Goal: Information Seeking & Learning: Learn about a topic

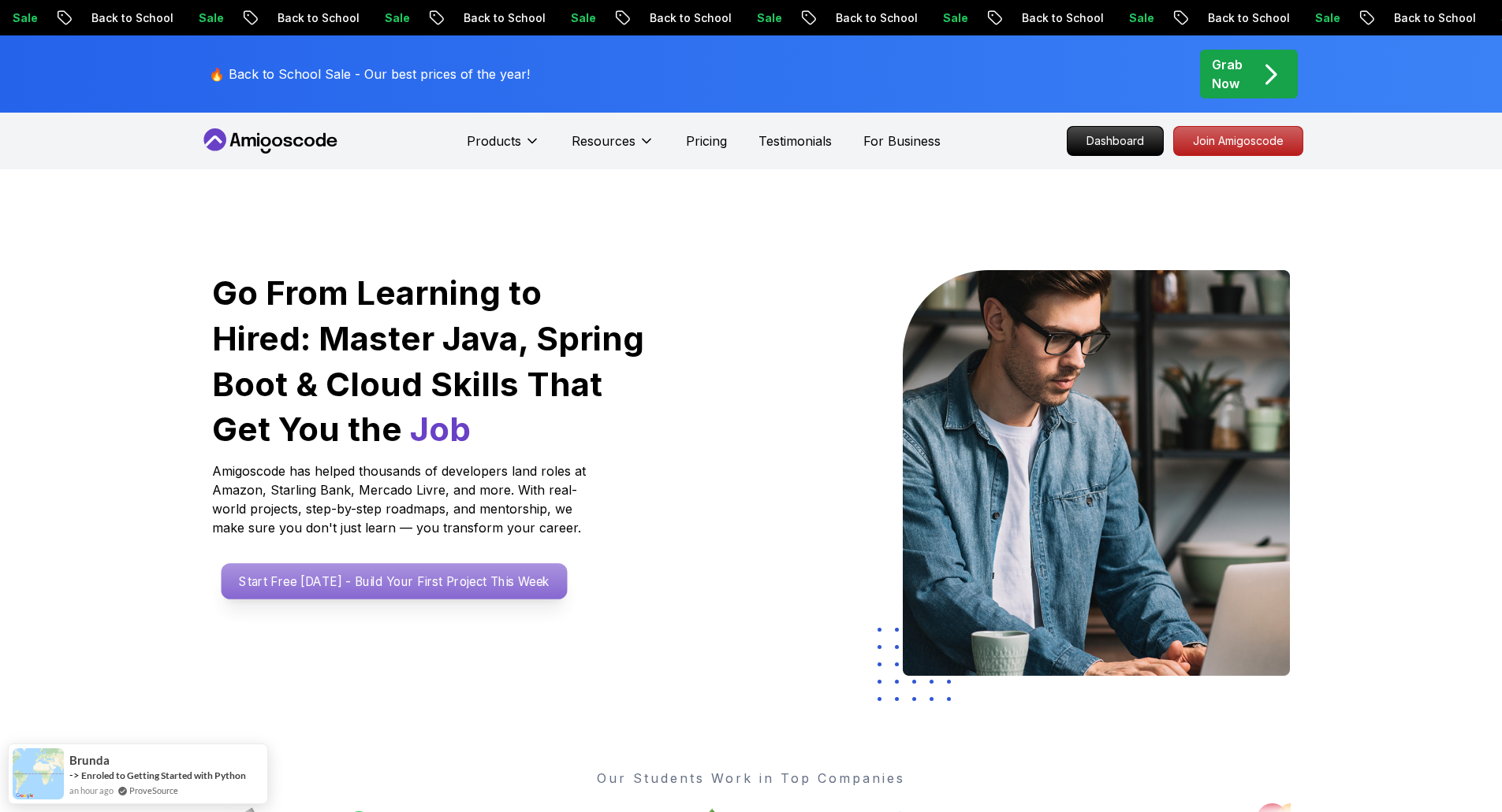
click at [446, 575] on p "Start Free [DATE] - Build Your First Project This Week" at bounding box center [394, 581] width 346 height 36
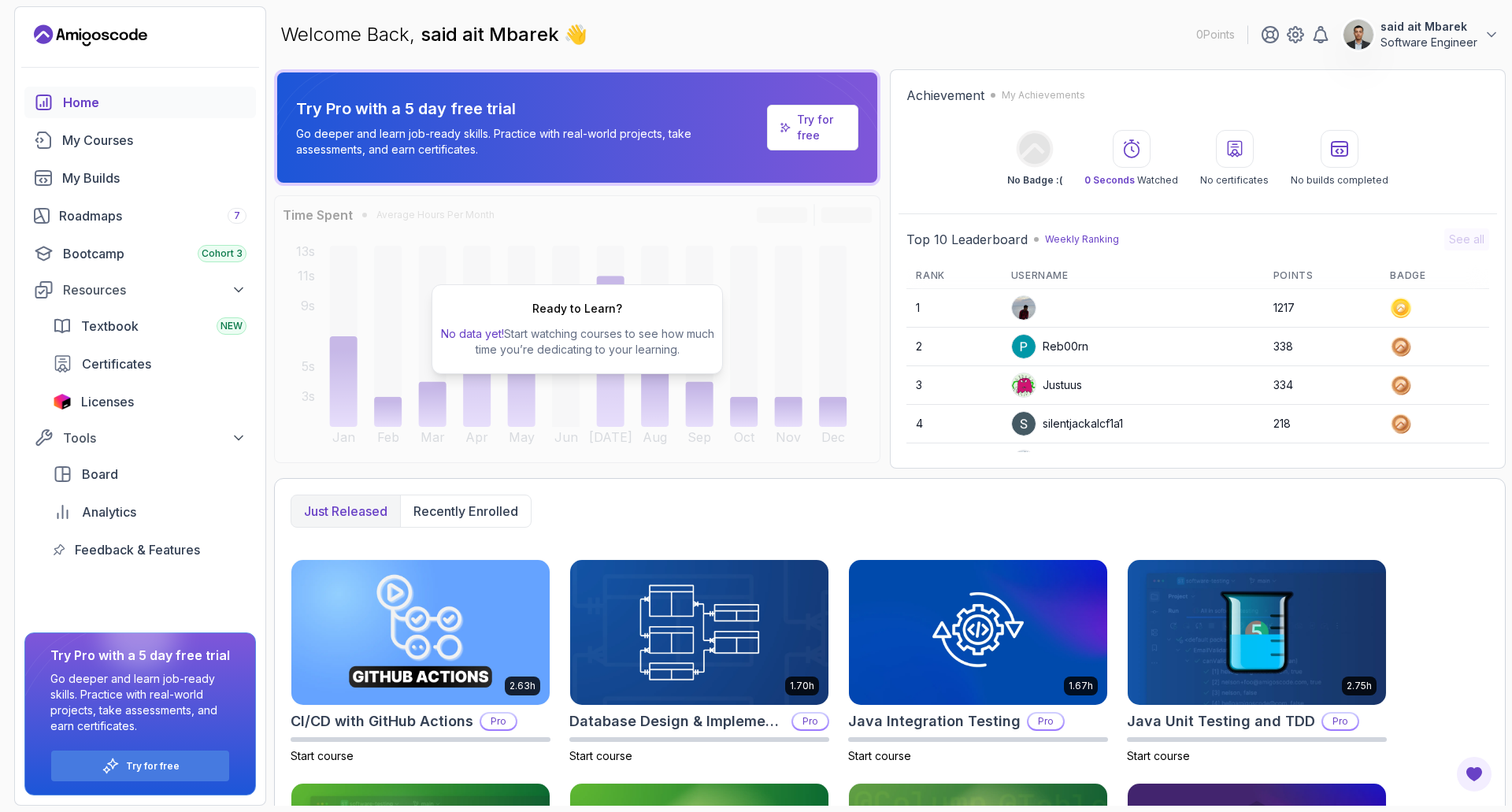
click at [1023, 309] on img at bounding box center [1023, 307] width 24 height 24
drag, startPoint x: 934, startPoint y: 250, endPoint x: 1127, endPoint y: 253, distance: 193.0
click at [1127, 253] on div "Top 10 Leaderboard Weekly Ranking See all Rank Username Points Badge 1 1217 2 R…" at bounding box center [1197, 340] width 583 height 223
click at [1129, 251] on div "Top 10 Leaderboard Weekly Ranking See all Rank Username Points Badge 1 1217 2 R…" at bounding box center [1197, 340] width 583 height 223
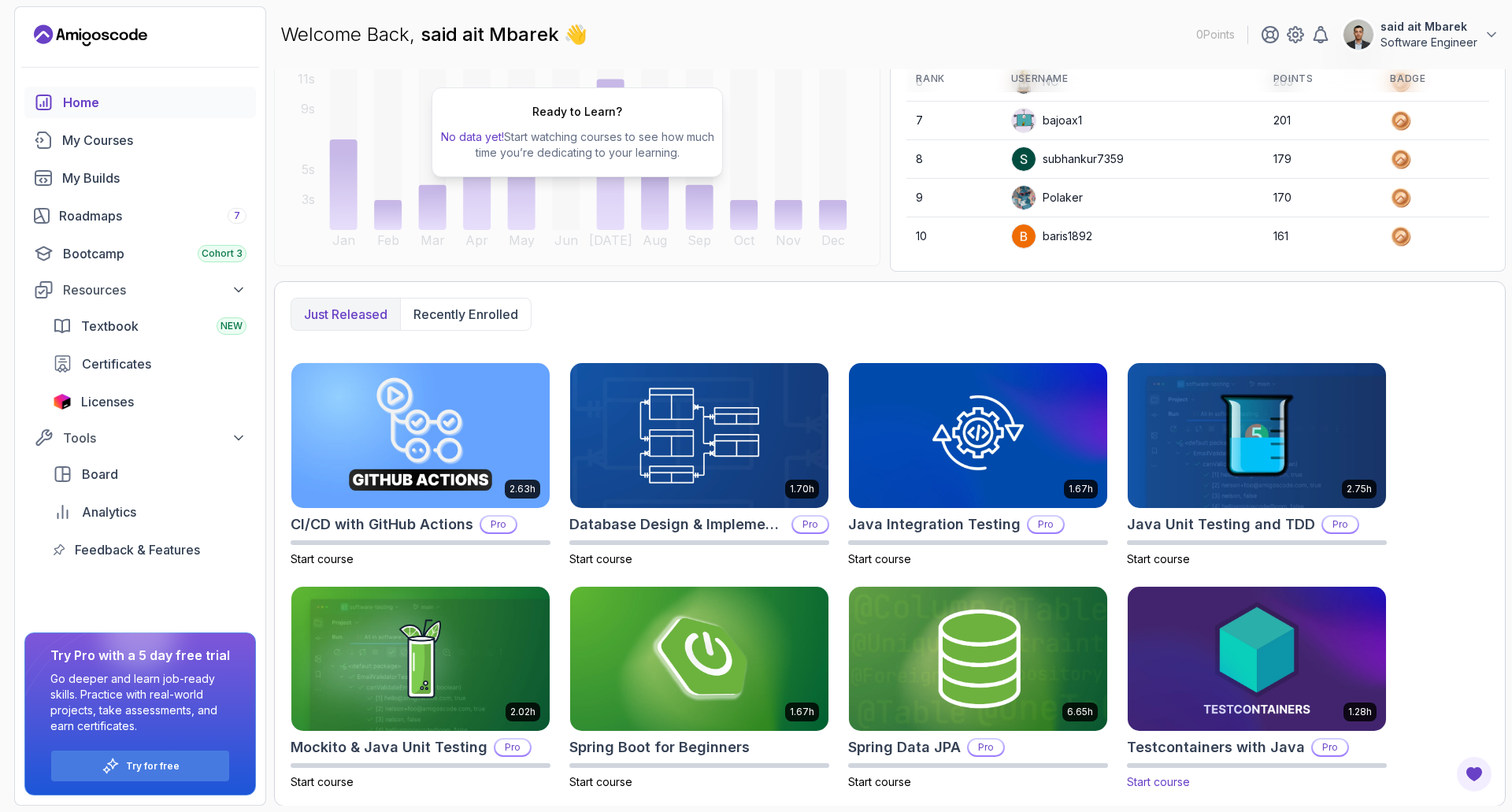
scroll to position [198, 0]
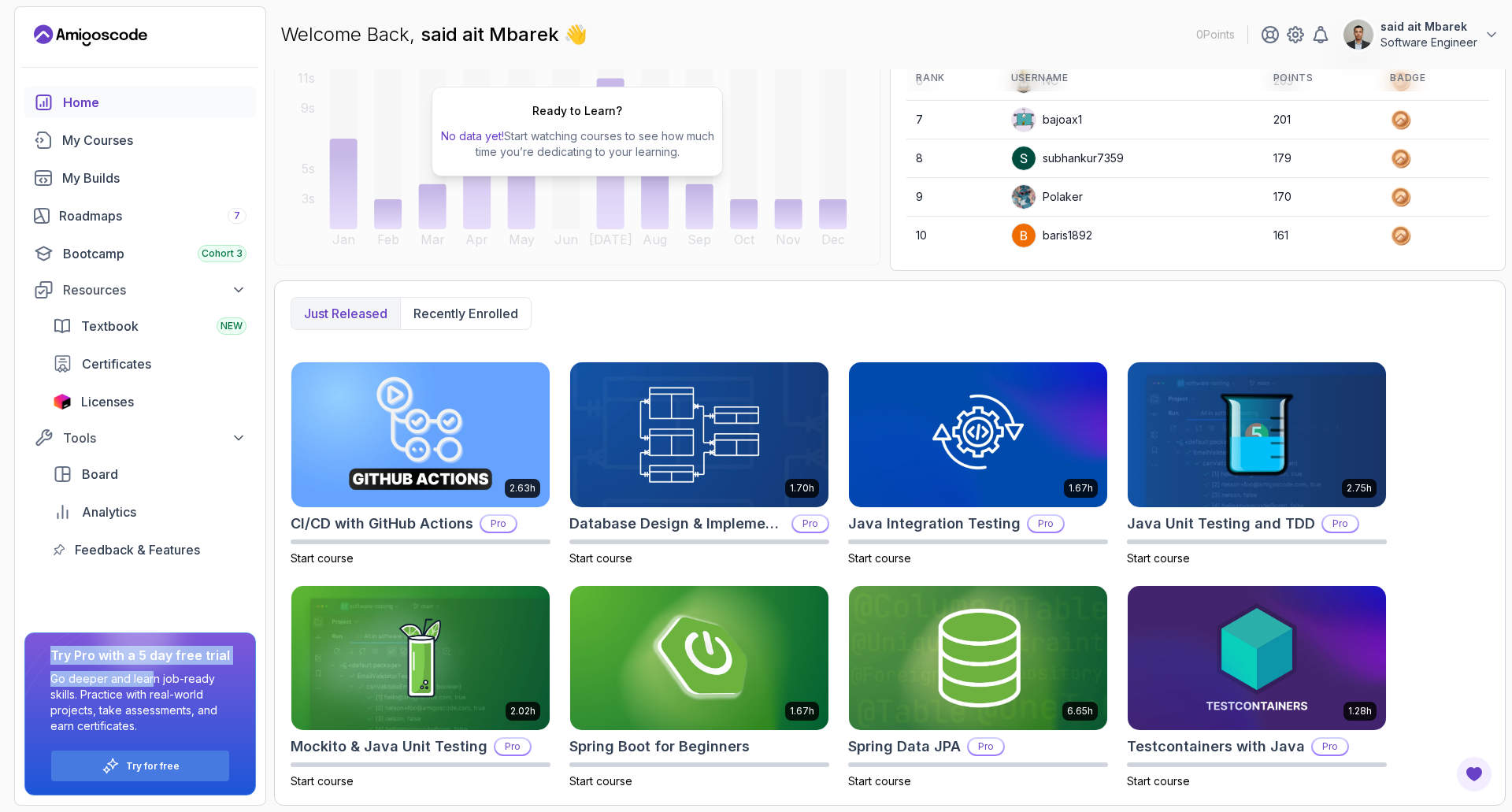
drag, startPoint x: 64, startPoint y: 682, endPoint x: 151, endPoint y: 682, distance: 87.0
click at [151, 682] on div "Try Pro with a 5 day free trial Go deeper and learn job-ready skills. Practice …" at bounding box center [140, 714] width 232 height 163
click at [261, 659] on div "Home My Courses My Builds Roadmaps 7 Bootcamp Cohort 3 Resources Textbook NEW C…" at bounding box center [140, 446] width 250 height 719
click at [268, 661] on section "0 Points said ait Mbarek Software Engineer Home My Courses My Builds Roadmaps 7…" at bounding box center [756, 406] width 1512 height 812
click at [764, 316] on div "Just released Recently enrolled" at bounding box center [890, 313] width 1198 height 33
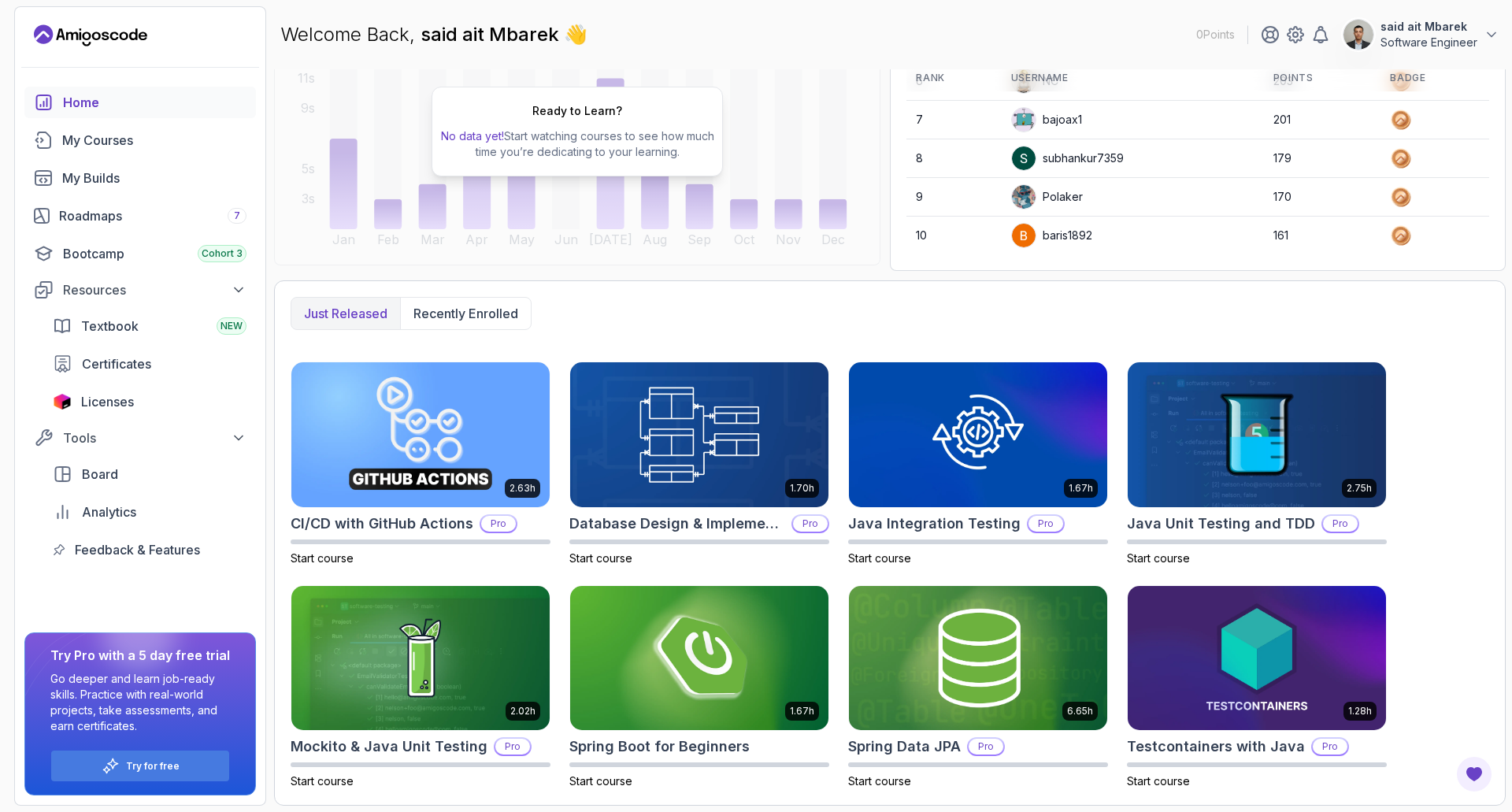
drag, startPoint x: 764, startPoint y: 316, endPoint x: 758, endPoint y: 301, distance: 16.2
click at [758, 301] on div "Just released Recently enrolled" at bounding box center [890, 313] width 1198 height 33
click at [1452, 507] on div "2.63h CI/CD with GitHub Actions Pro Start course 1.70h Database Design & Implem…" at bounding box center [890, 575] width 1198 height 428
click at [716, 671] on img at bounding box center [699, 658] width 271 height 152
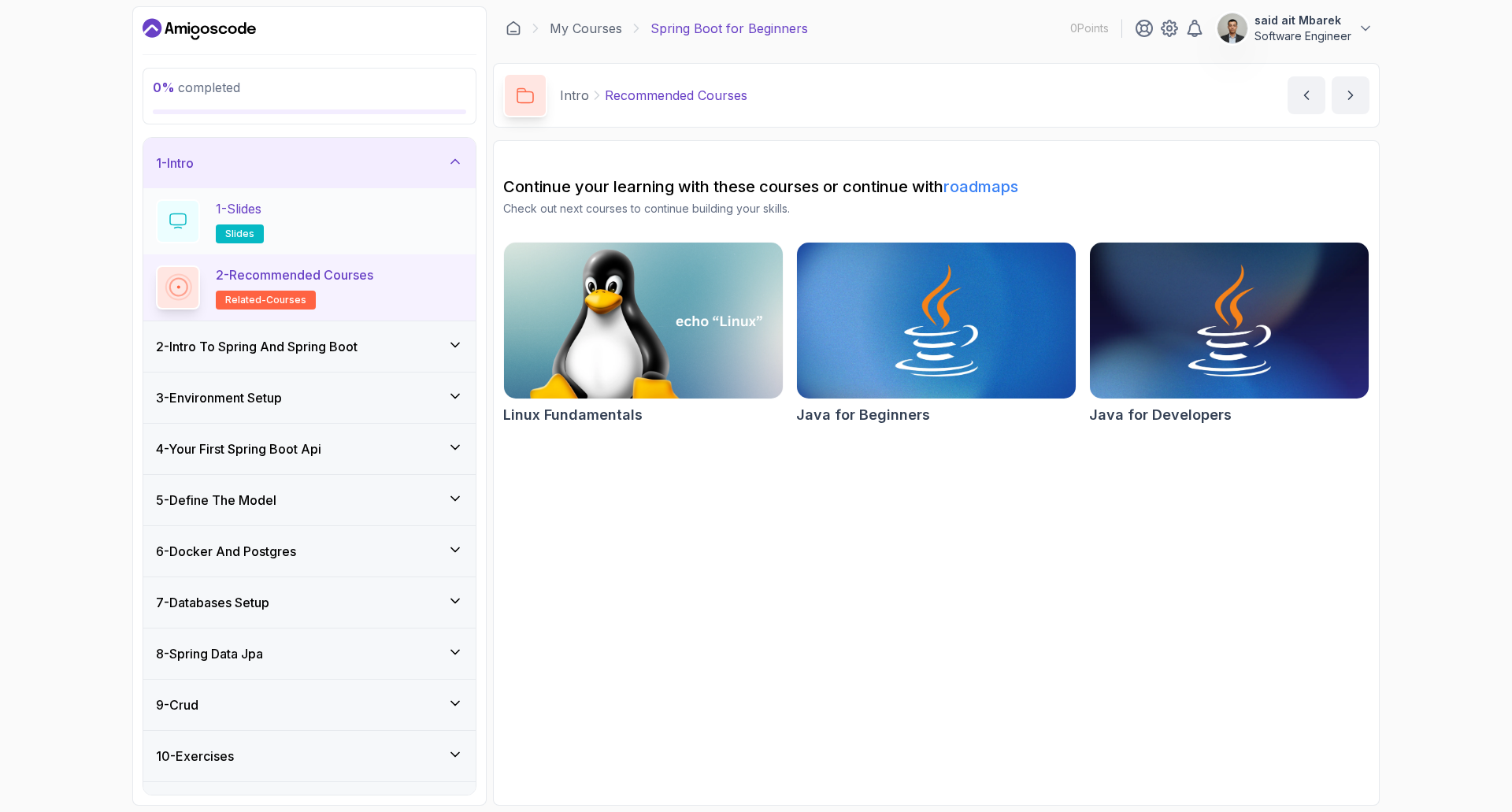
click at [322, 213] on div "1 - Slides slides" at bounding box center [309, 222] width 307 height 45
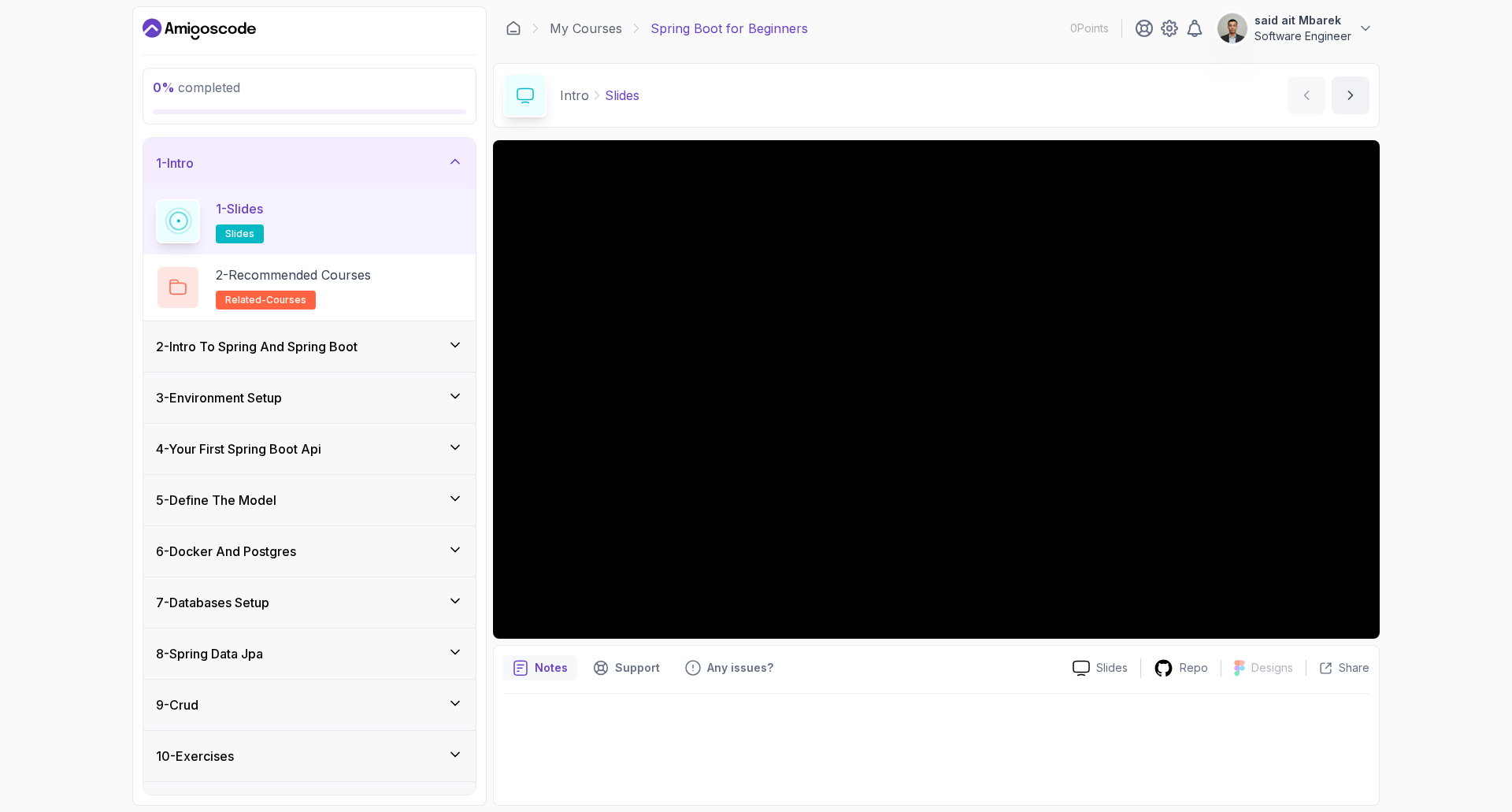
click at [337, 346] on h3 "2 - Intro To Spring And Spring Boot" at bounding box center [256, 346] width 202 height 19
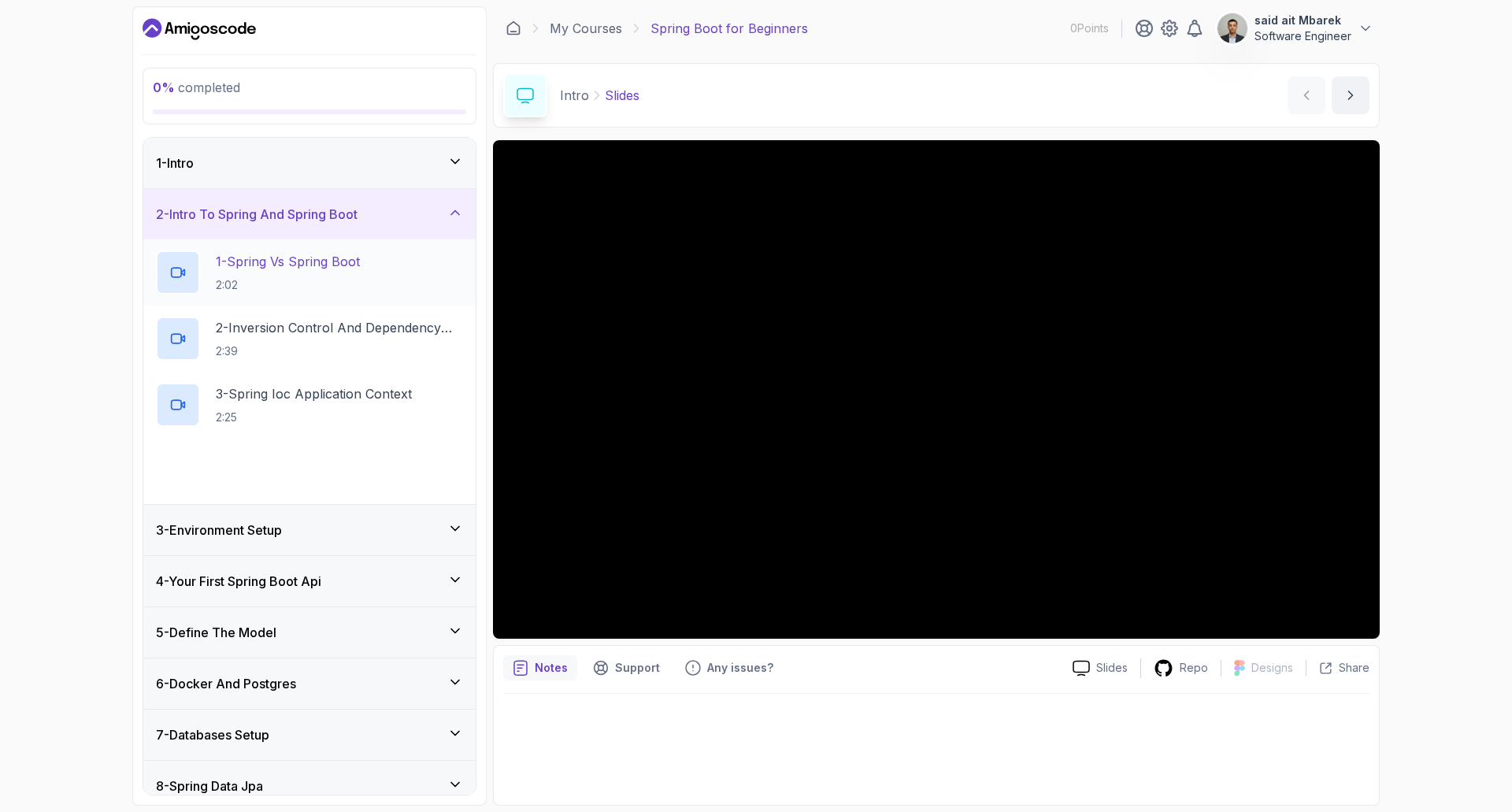
click at [306, 260] on p "1 - Spring Vs Spring Boot" at bounding box center [288, 261] width 144 height 19
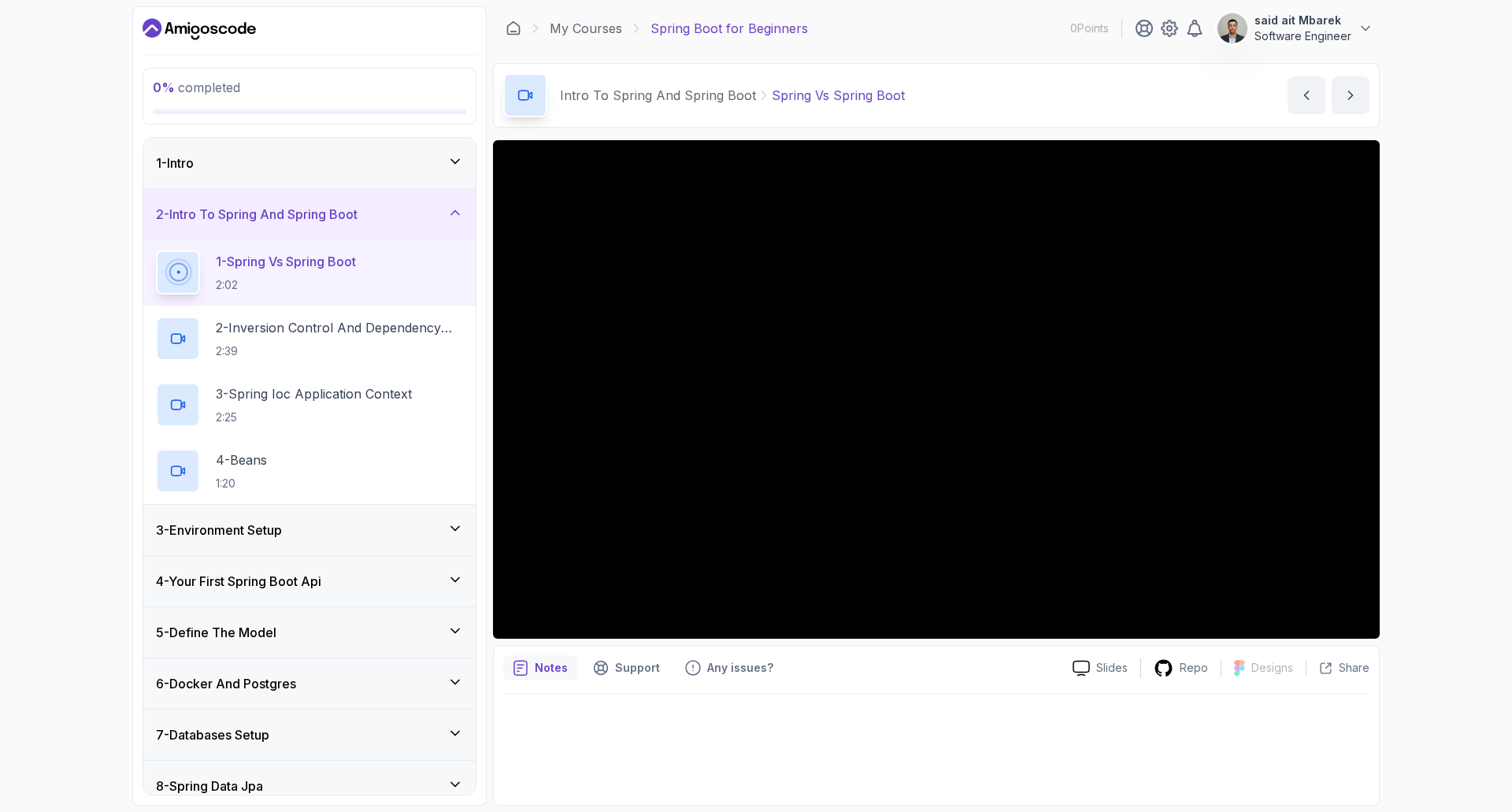
click at [318, 528] on div "3 - Environment Setup" at bounding box center [309, 530] width 307 height 19
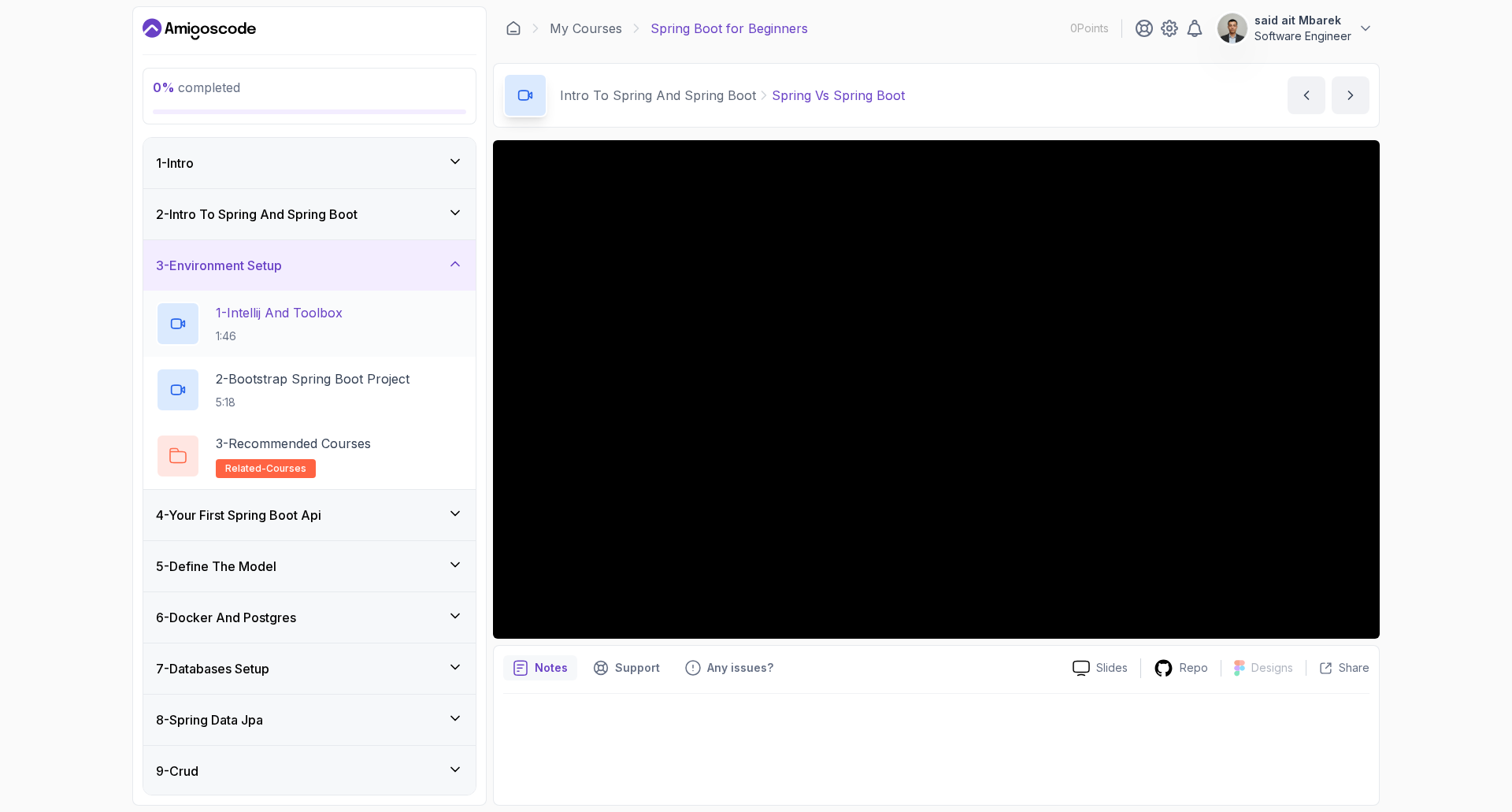
click at [259, 339] on p "1:46" at bounding box center [279, 336] width 127 height 16
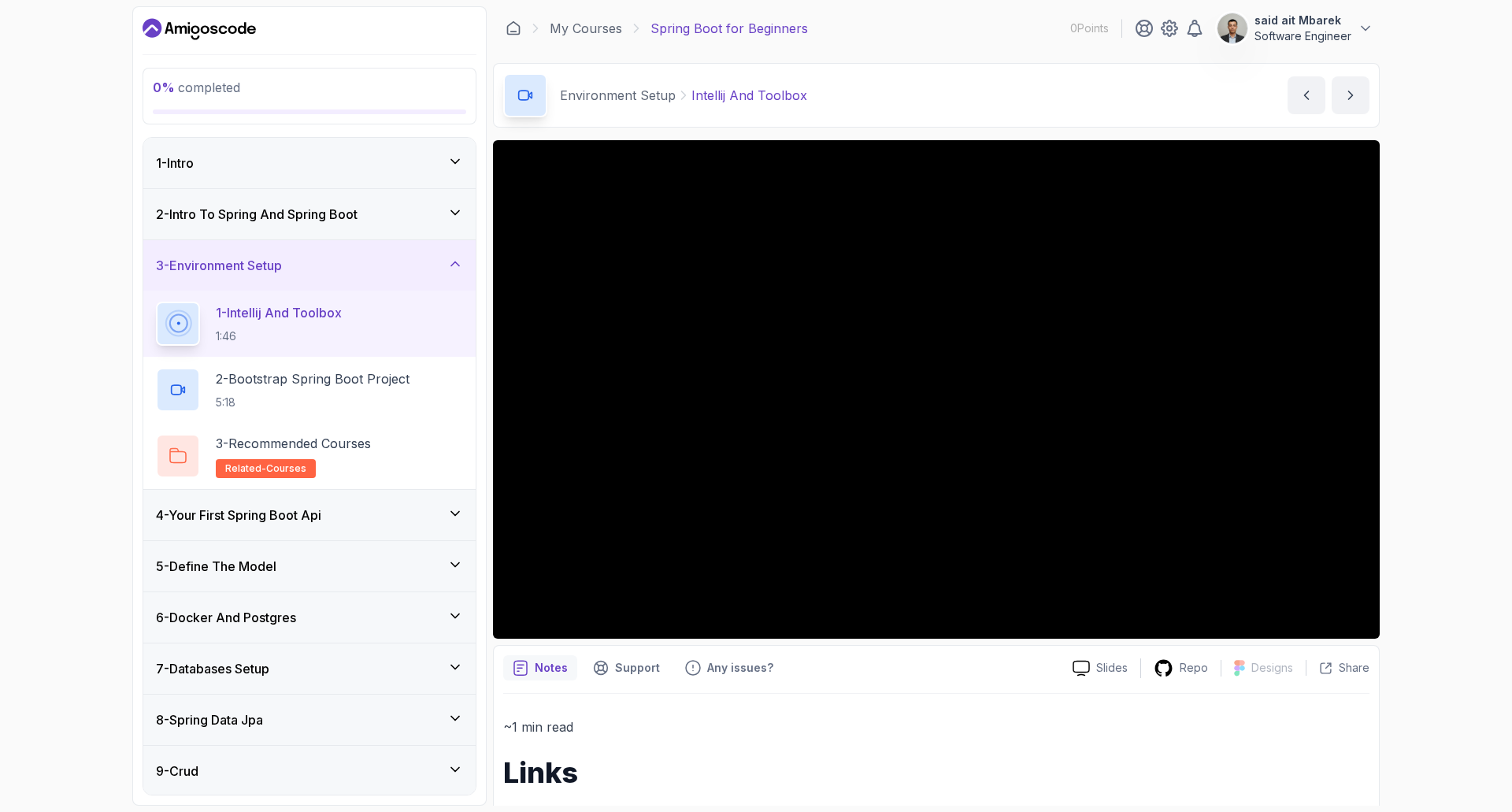
click at [370, 509] on div "4 - Your First Spring Boot Api" at bounding box center [309, 515] width 307 height 19
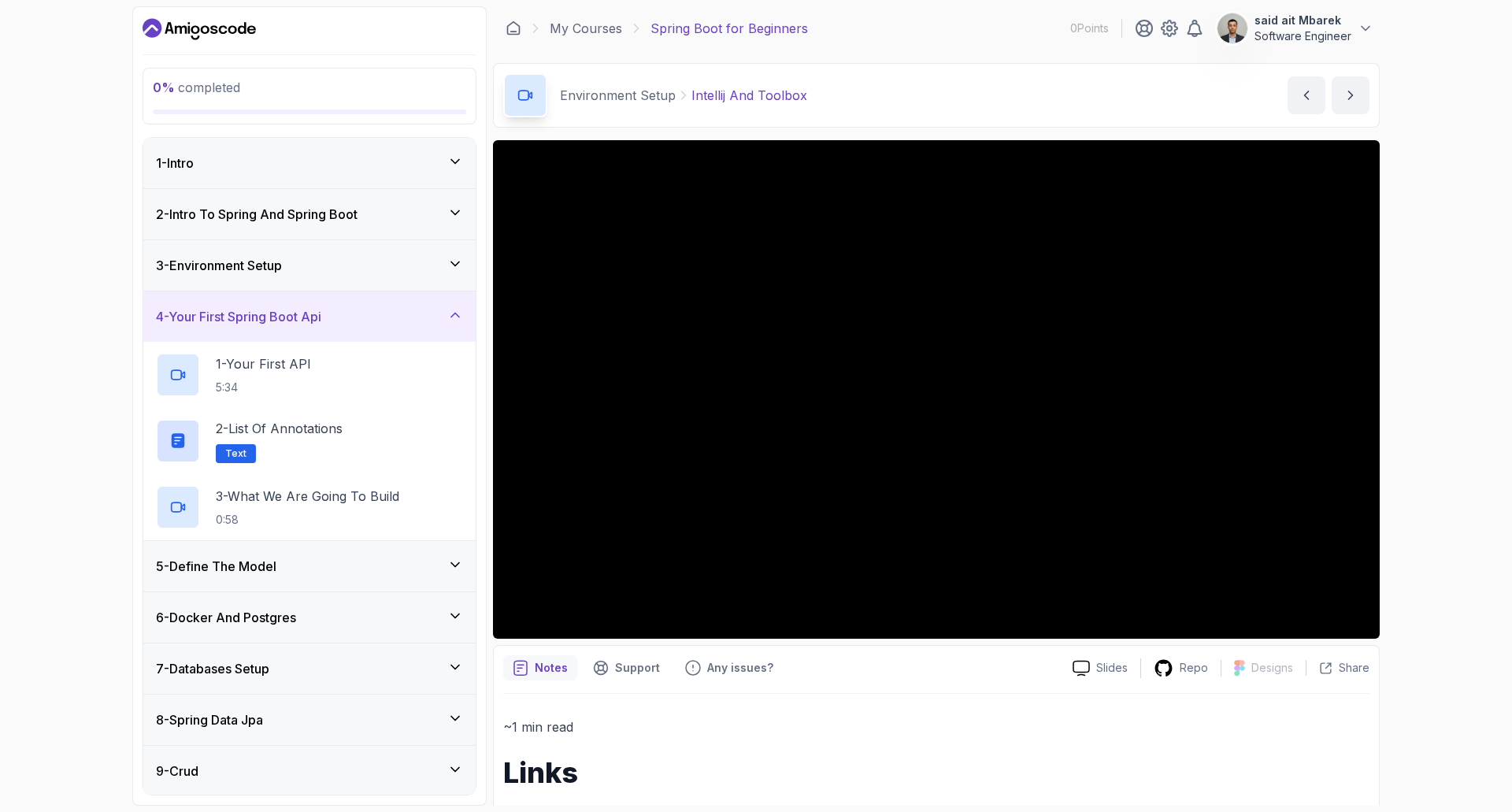
click at [367, 572] on div "5 - Define The Model" at bounding box center [309, 566] width 307 height 19
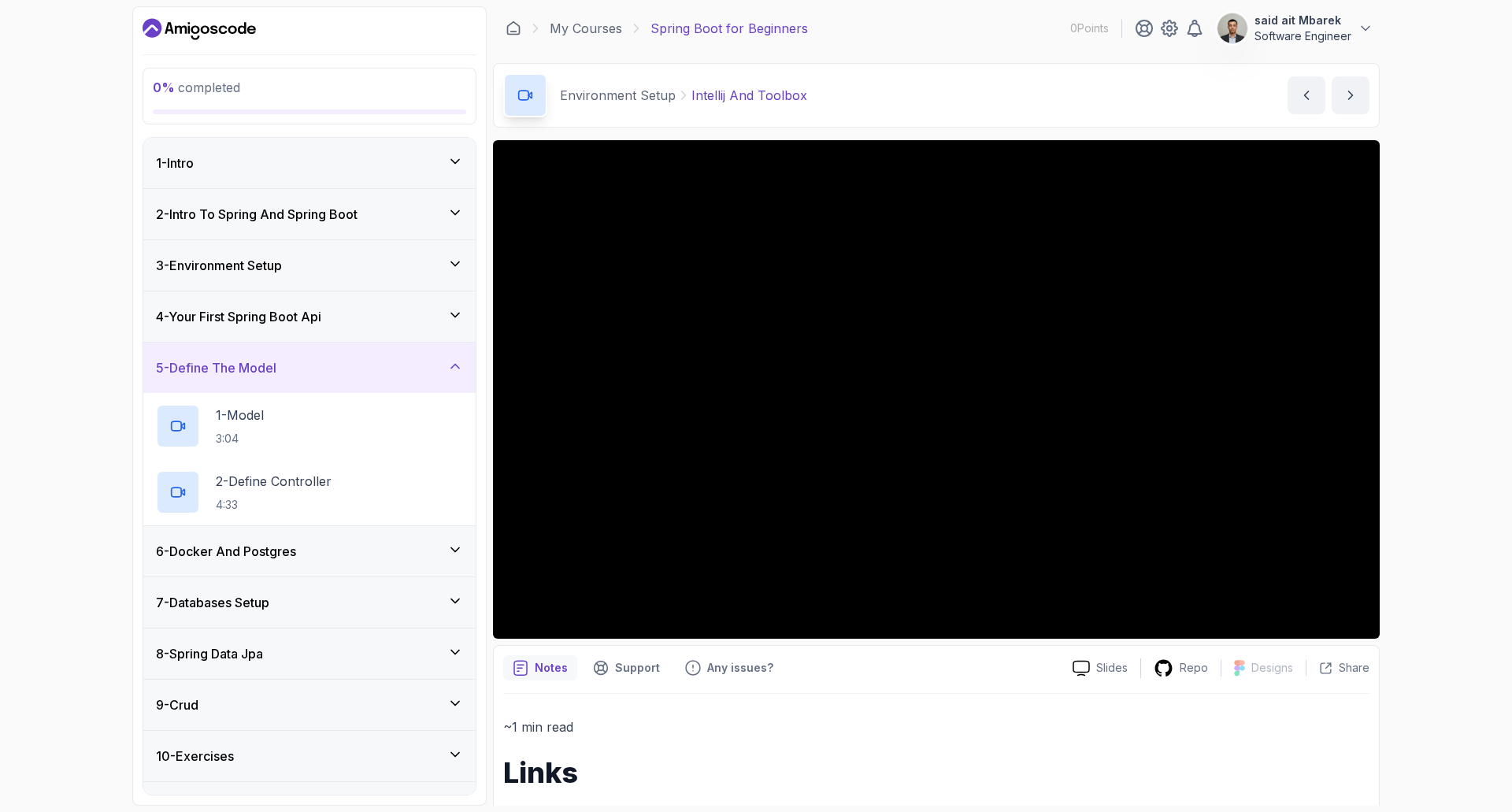
click at [320, 545] on div "6 - Docker And Postgres" at bounding box center [309, 551] width 307 height 19
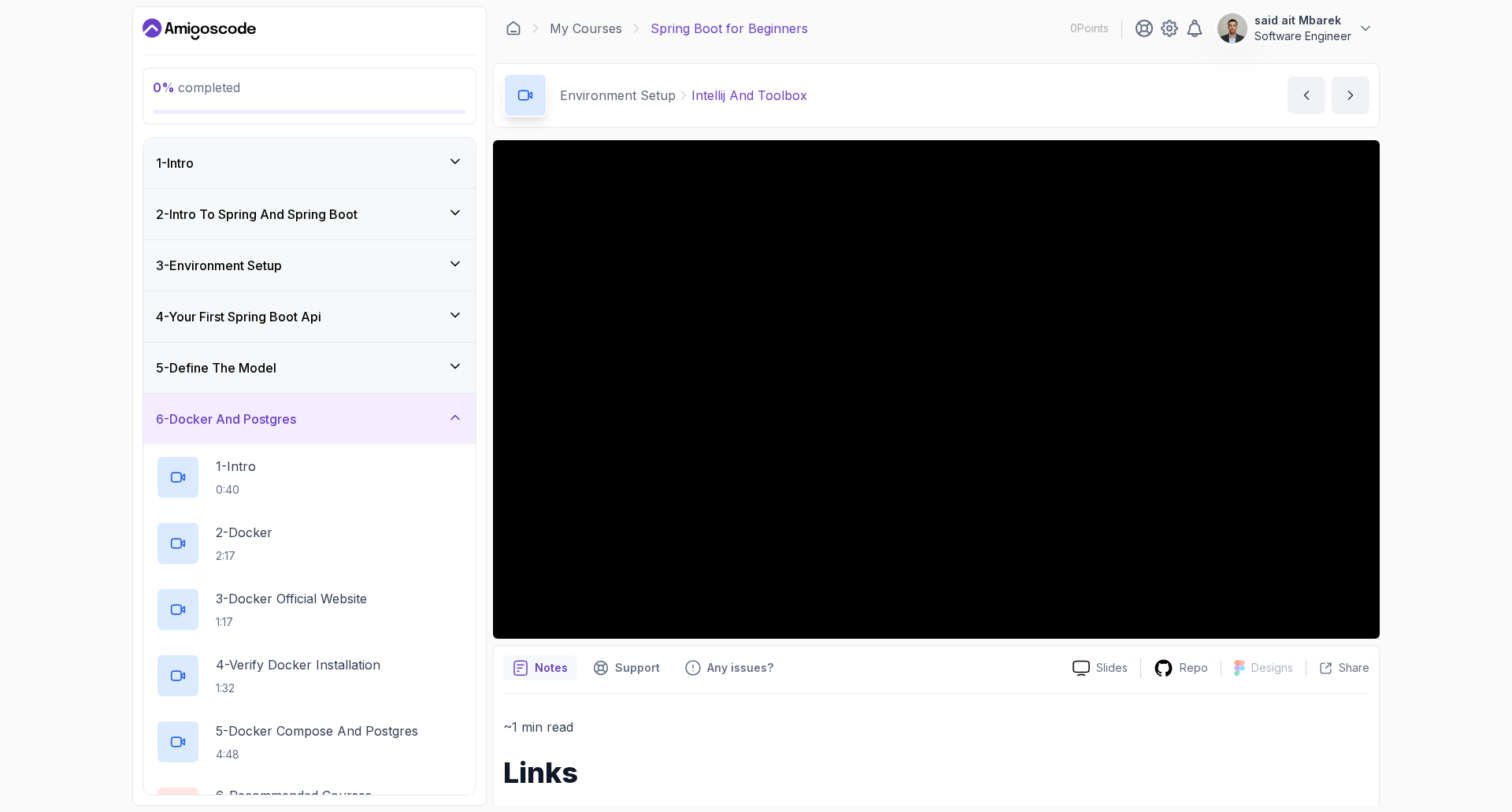
click at [480, 464] on div "0 % completed 1 - Intro 2 - Intro To Spring And Spring Boot 3 - Environment Set…" at bounding box center [310, 406] width 354 height 800
click at [447, 430] on div "6 - Docker And Postgres" at bounding box center [309, 419] width 332 height 50
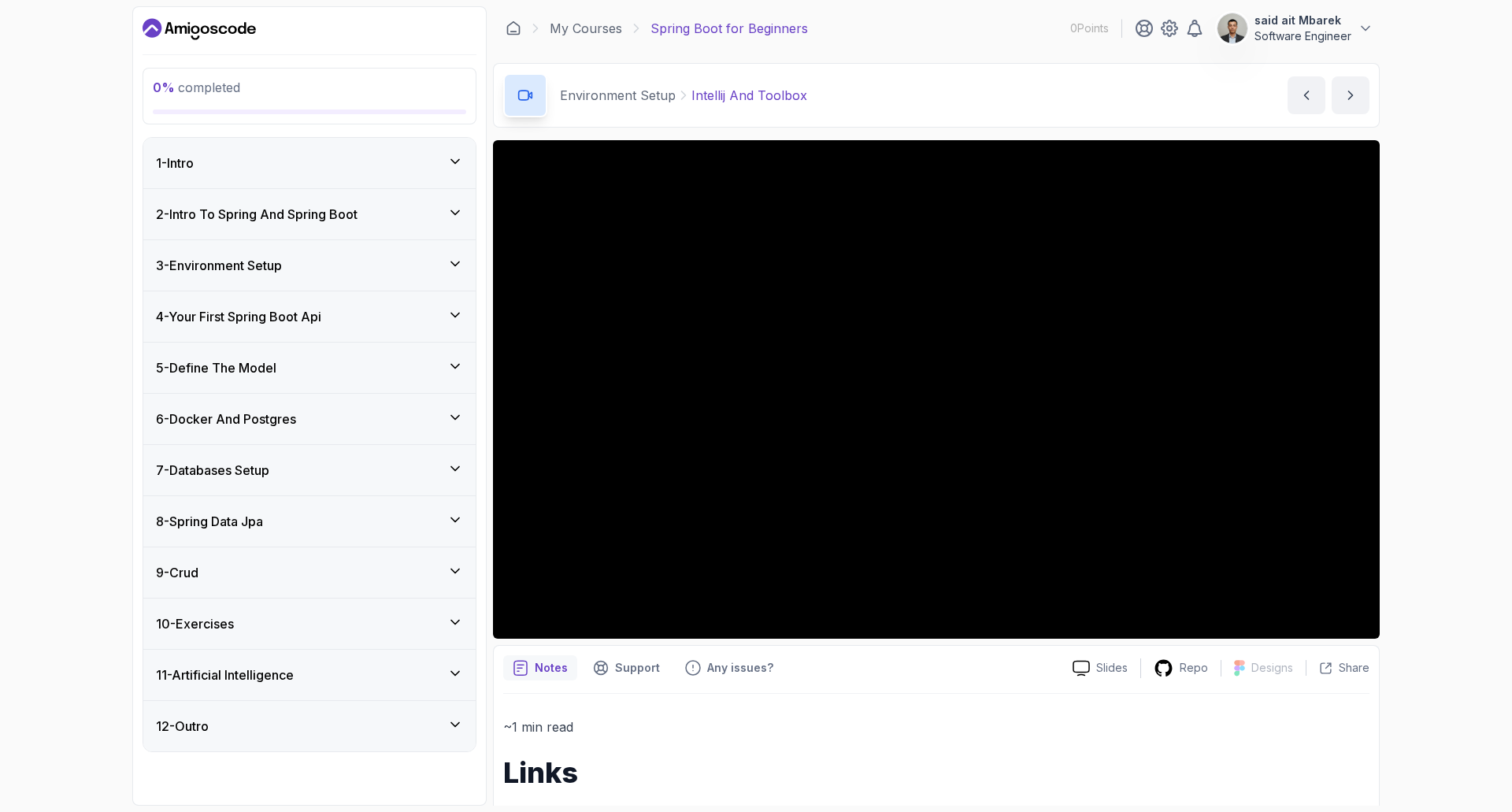
click at [280, 609] on div "10 - Exercises" at bounding box center [309, 623] width 332 height 50
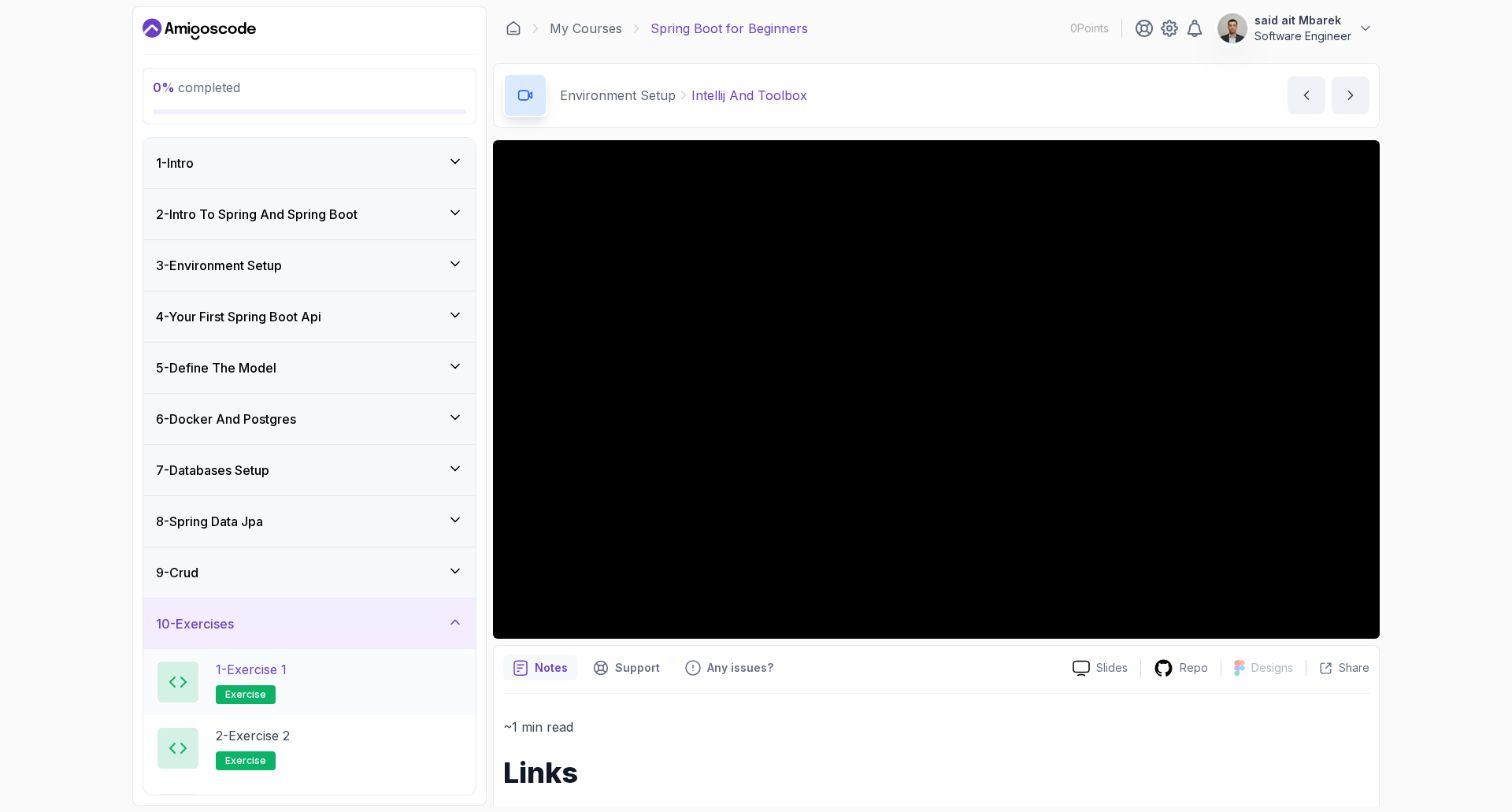
click at [277, 684] on h2 "1 - Exercise 1 exercise" at bounding box center [251, 683] width 71 height 45
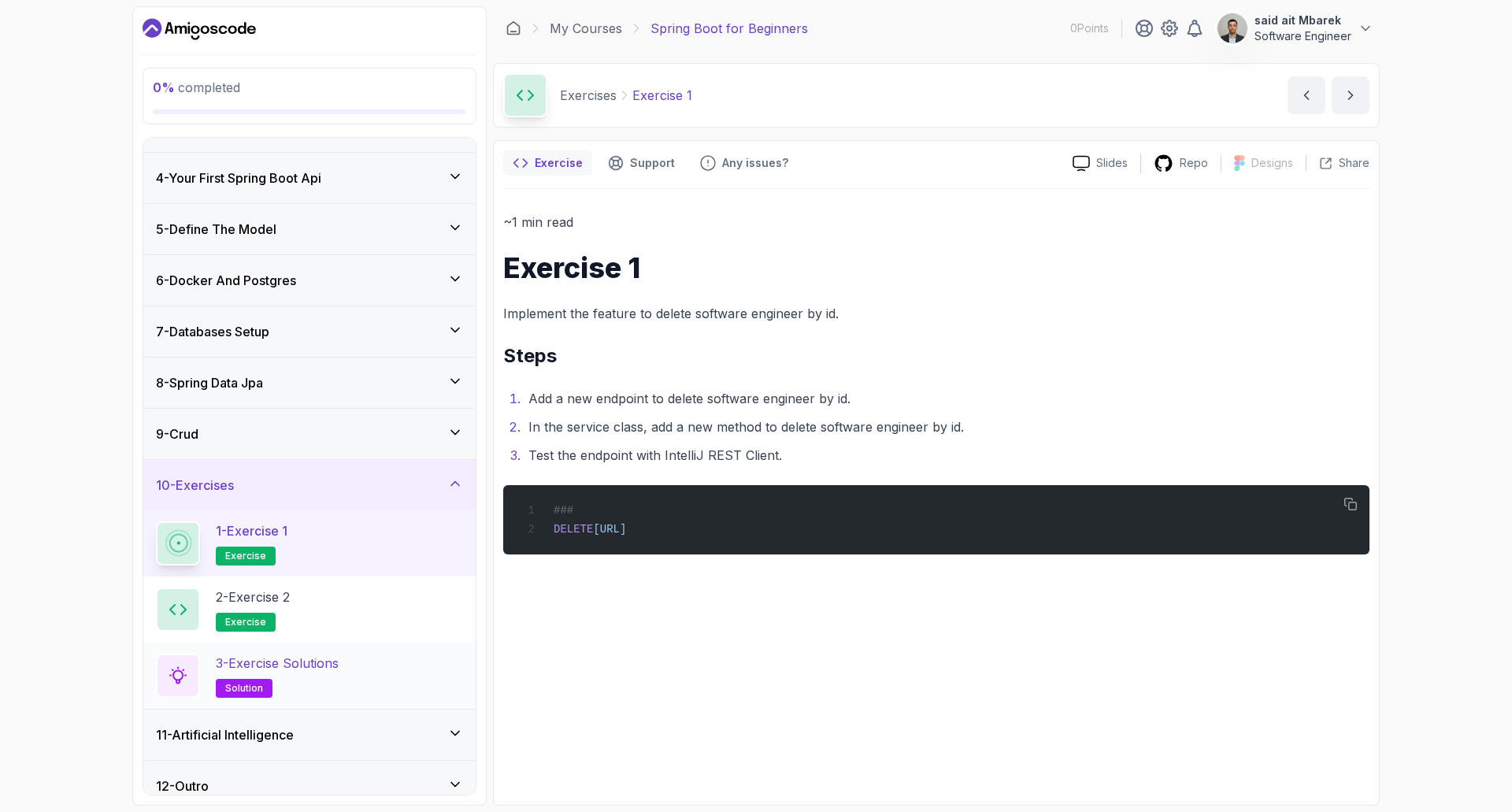
scroll to position [155, 0]
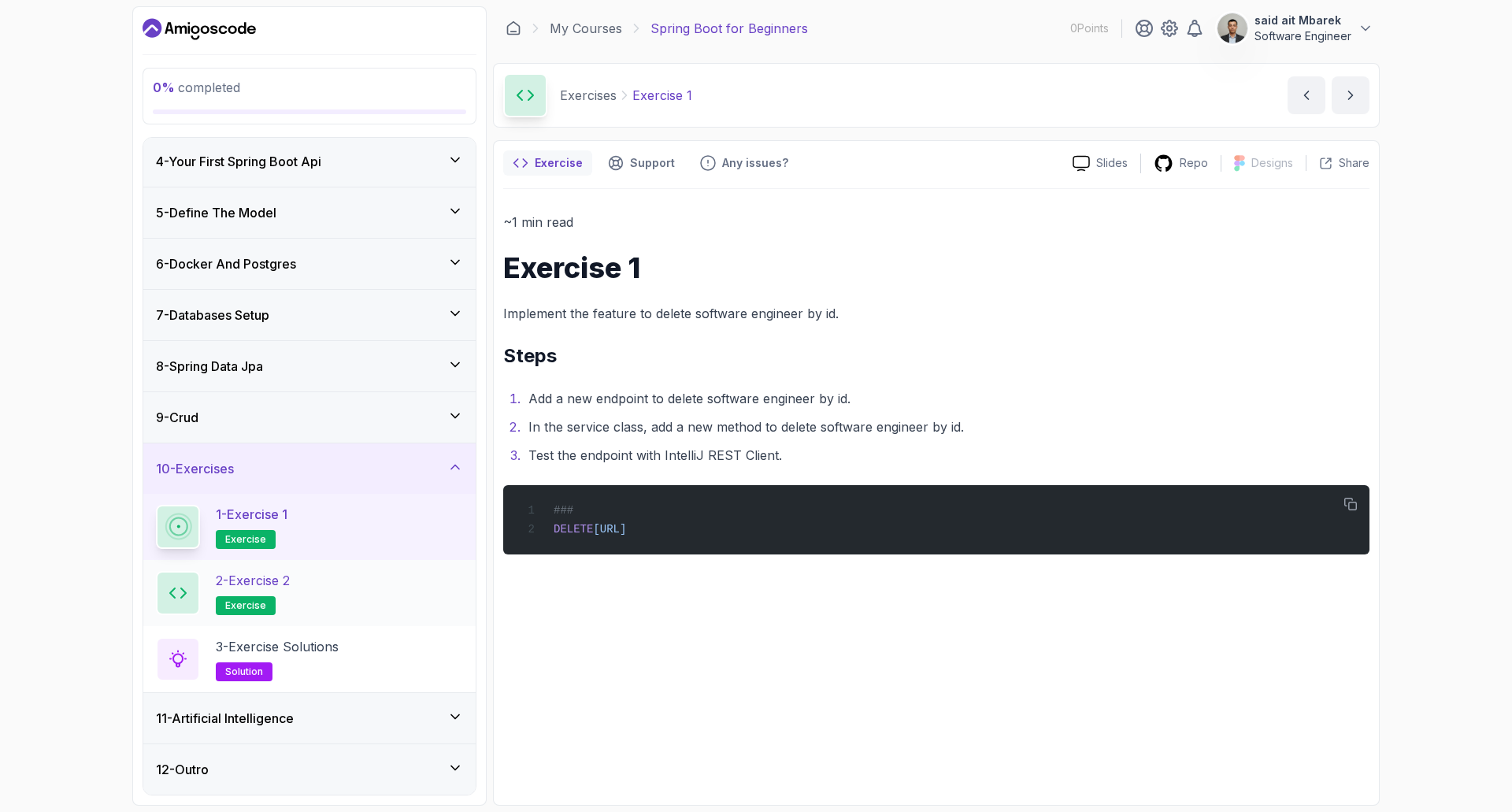
click at [272, 580] on p "2 - Exercise 2" at bounding box center [253, 580] width 74 height 19
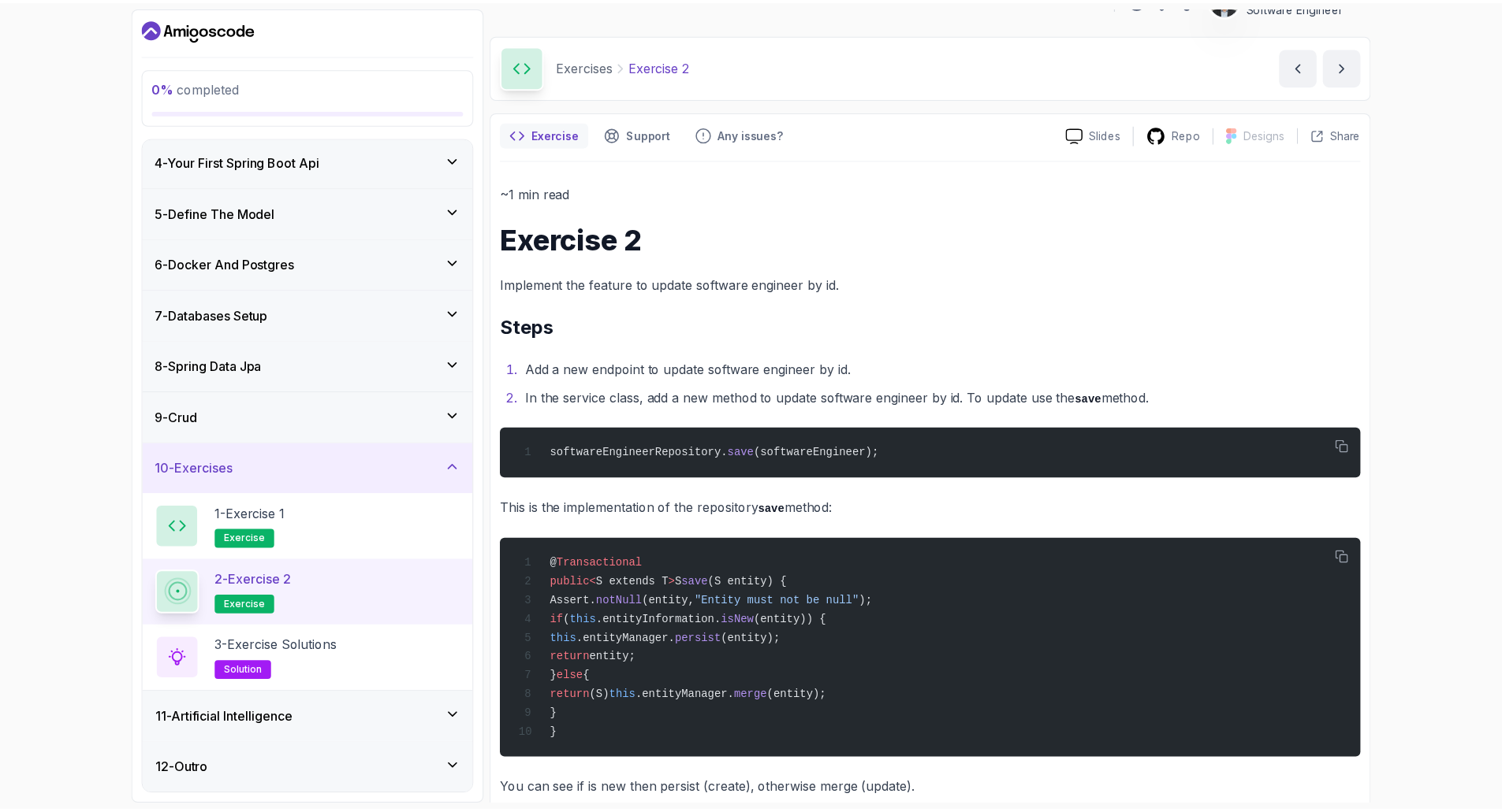
scroll to position [79, 0]
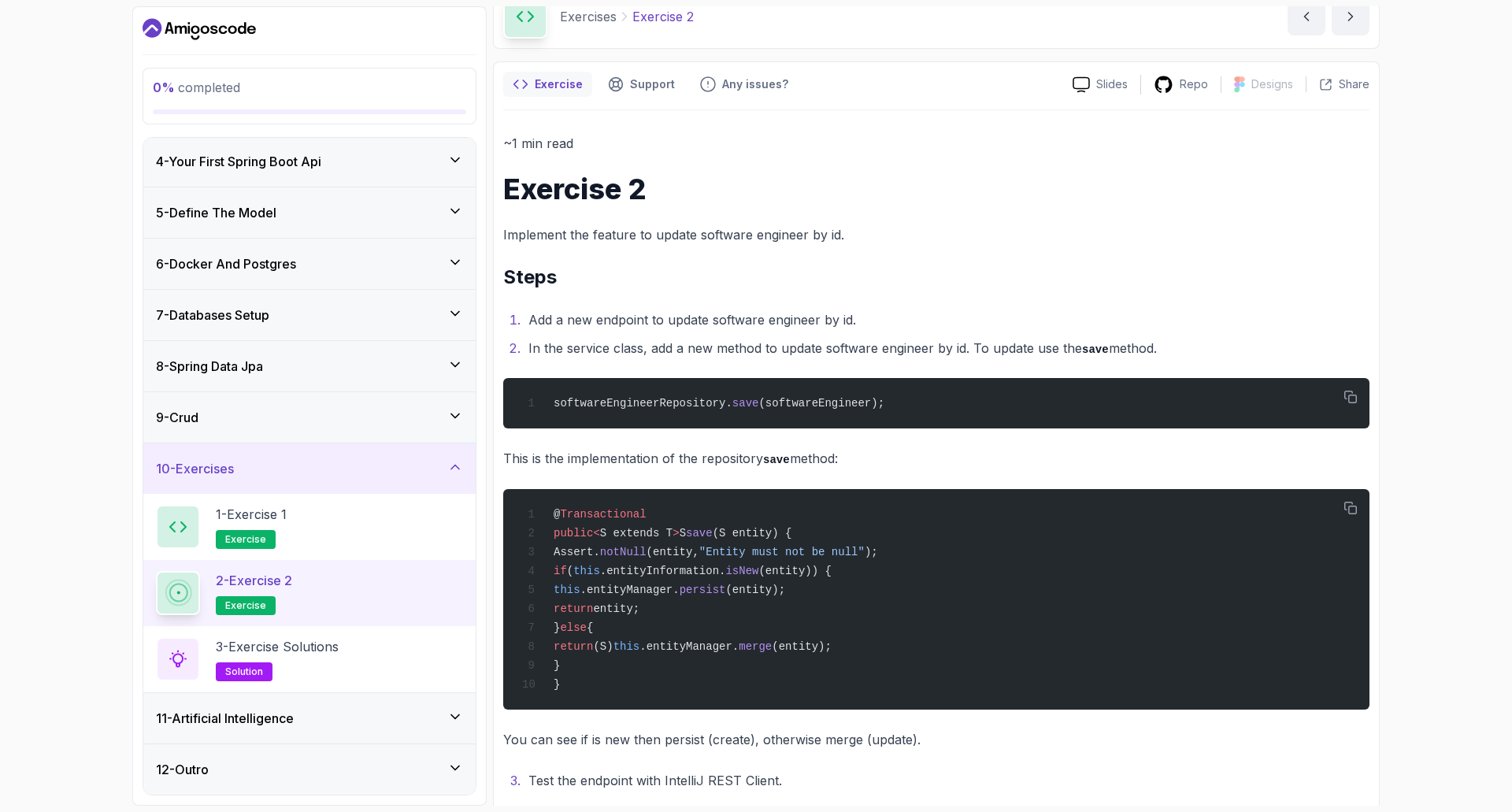
click at [1500, 276] on div "0 % completed 1 - Intro 2 - Intro To Spring And Spring Boot 3 - Environment Set…" at bounding box center [756, 406] width 1512 height 812
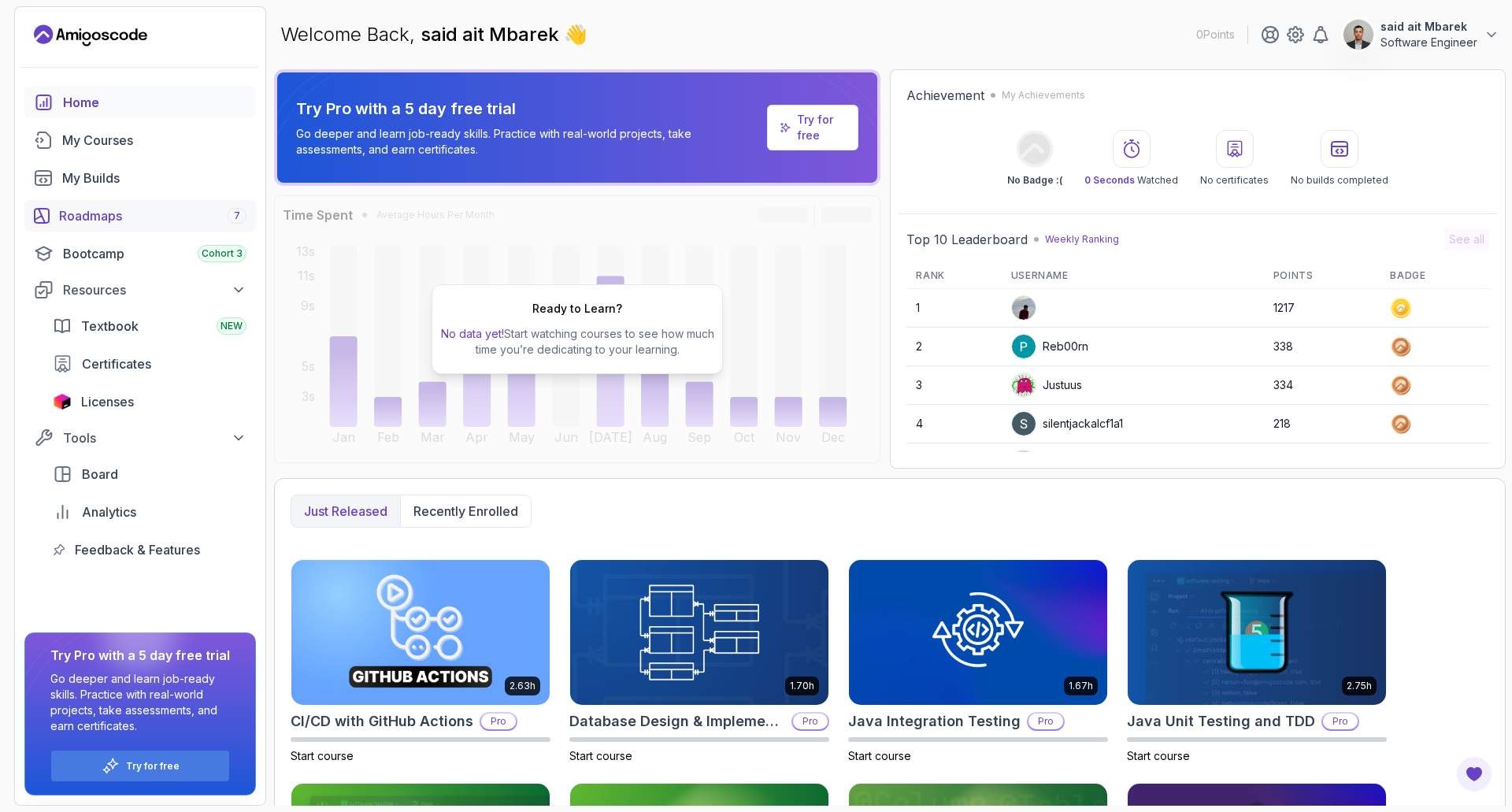
click at [115, 214] on div "Roadmaps 7" at bounding box center [152, 215] width 187 height 19
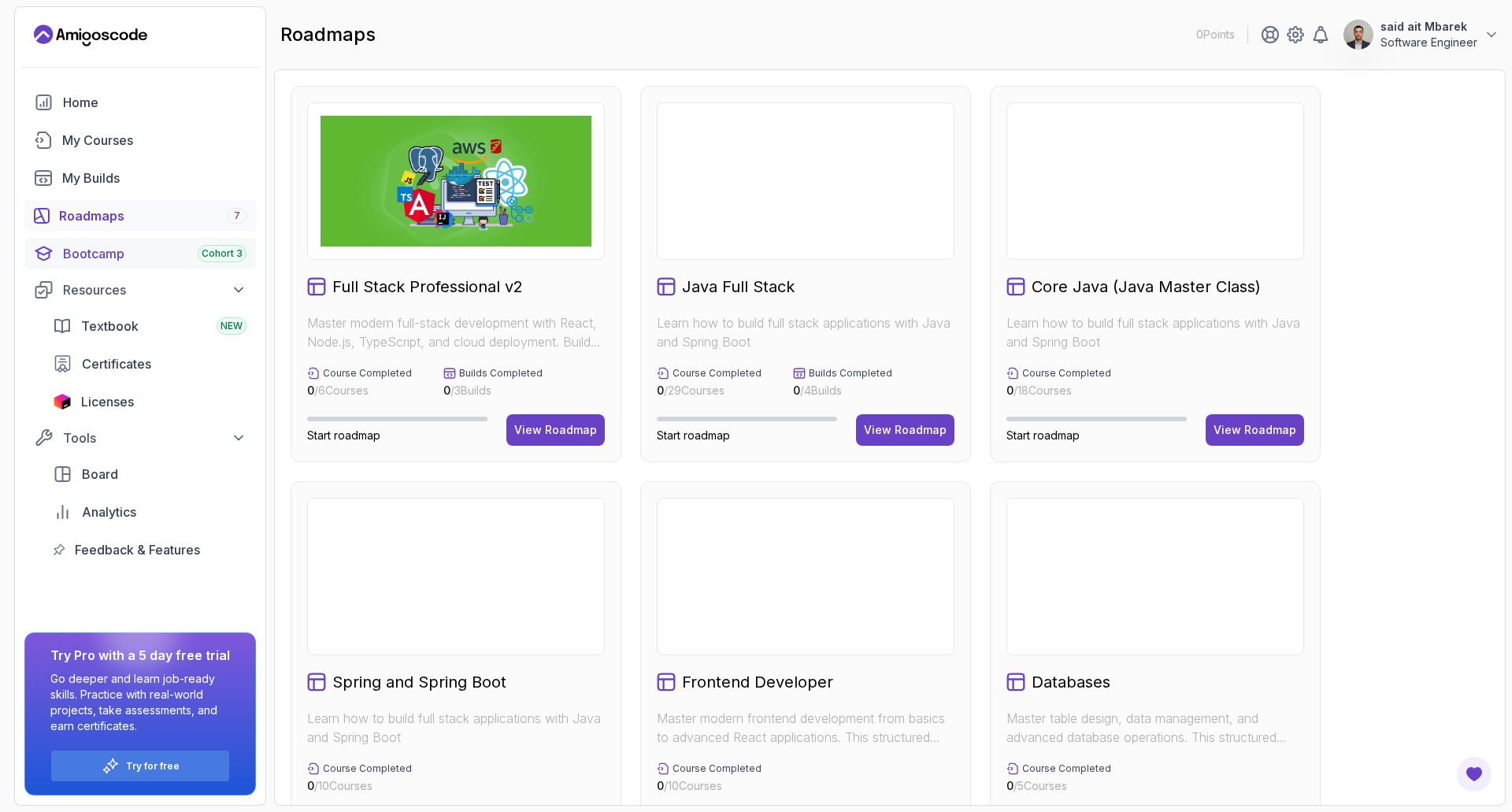
click at [100, 245] on div "Bootcamp Cohort 3" at bounding box center [154, 253] width 184 height 19
click at [117, 248] on div "Bootcamp Cohort 3" at bounding box center [154, 253] width 184 height 19
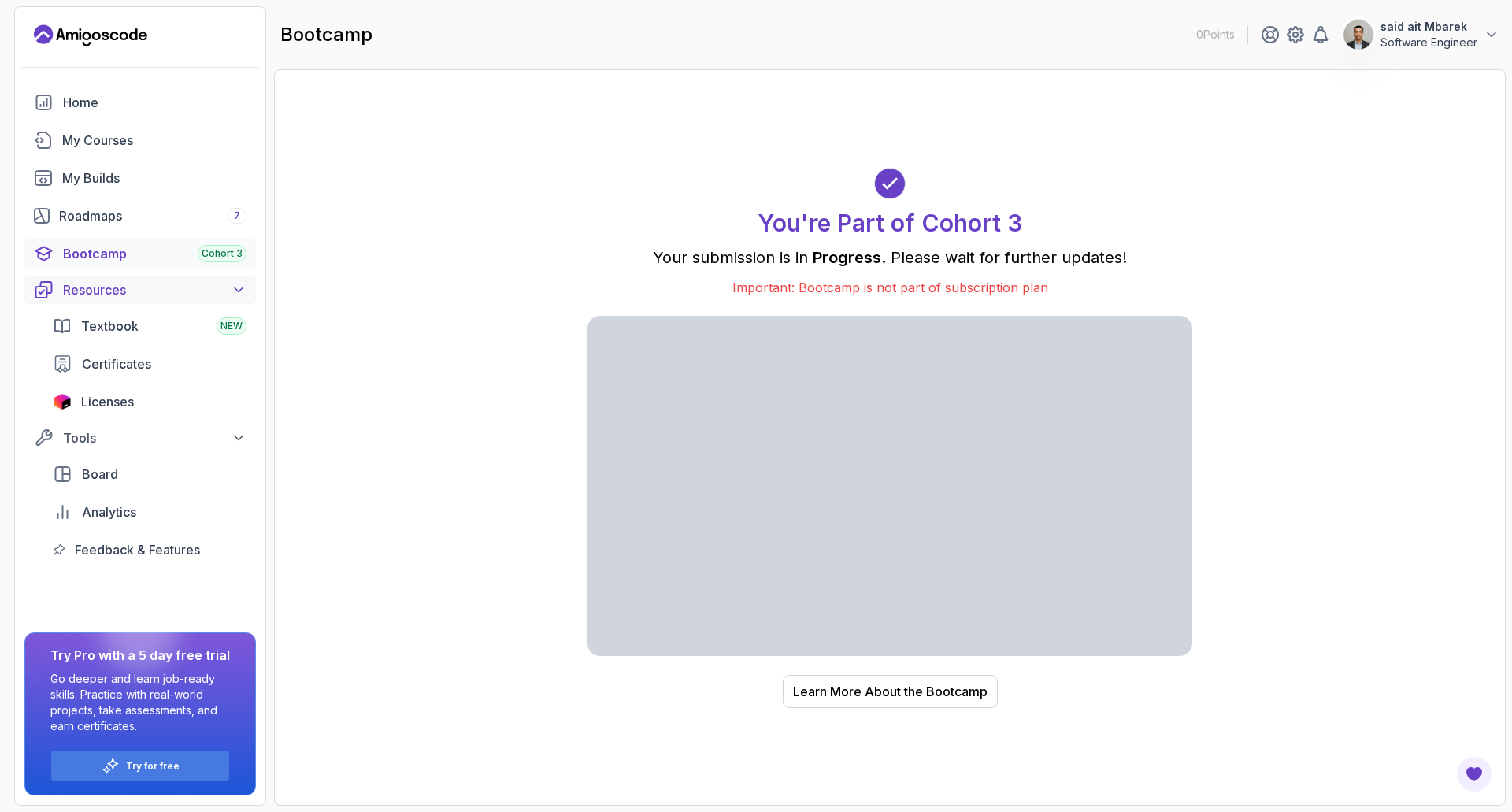
click at [235, 289] on icon at bounding box center [238, 289] width 16 height 16
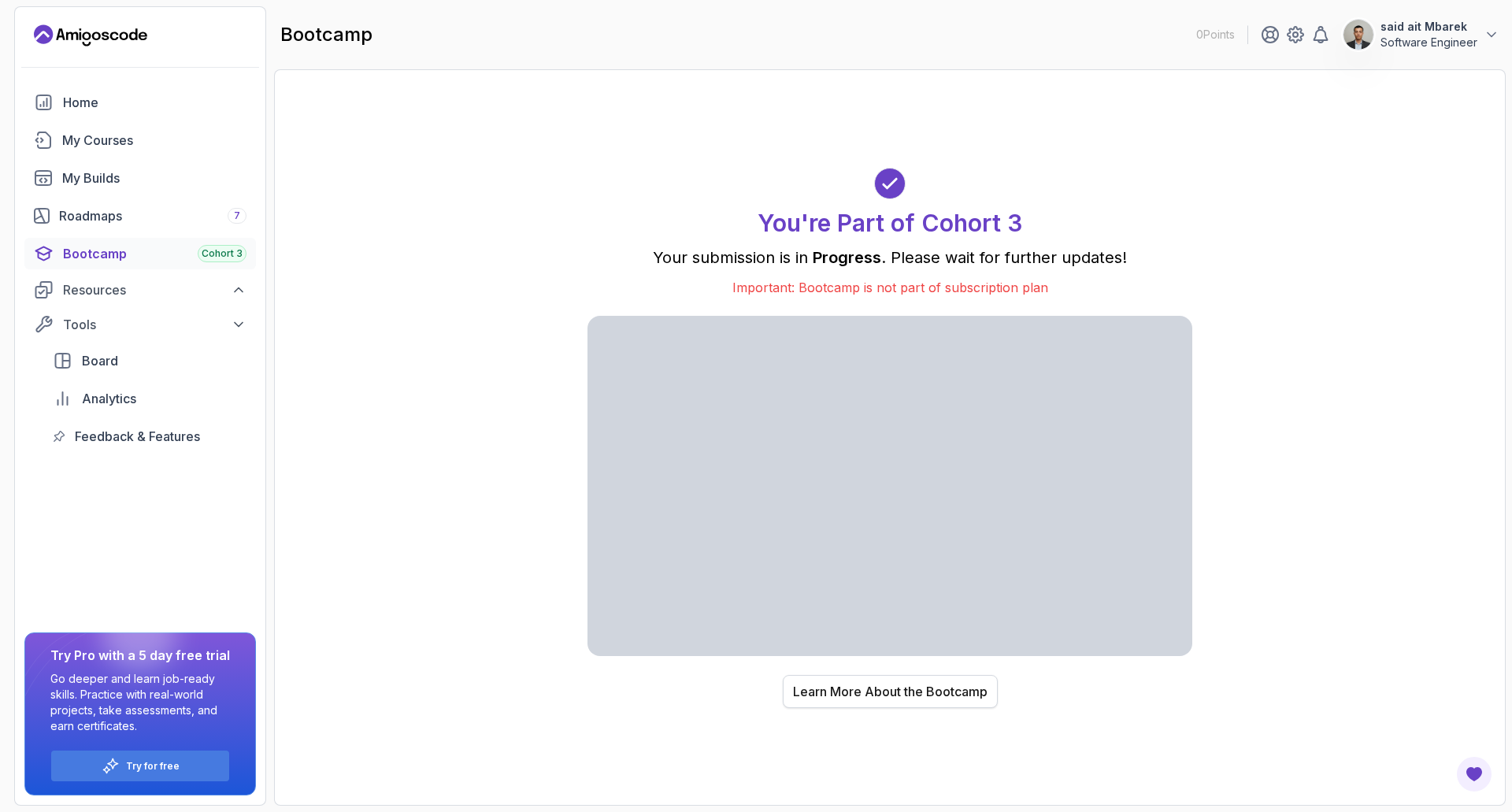
click at [883, 695] on div "Learn More About the Bootcamp" at bounding box center [890, 692] width 194 height 19
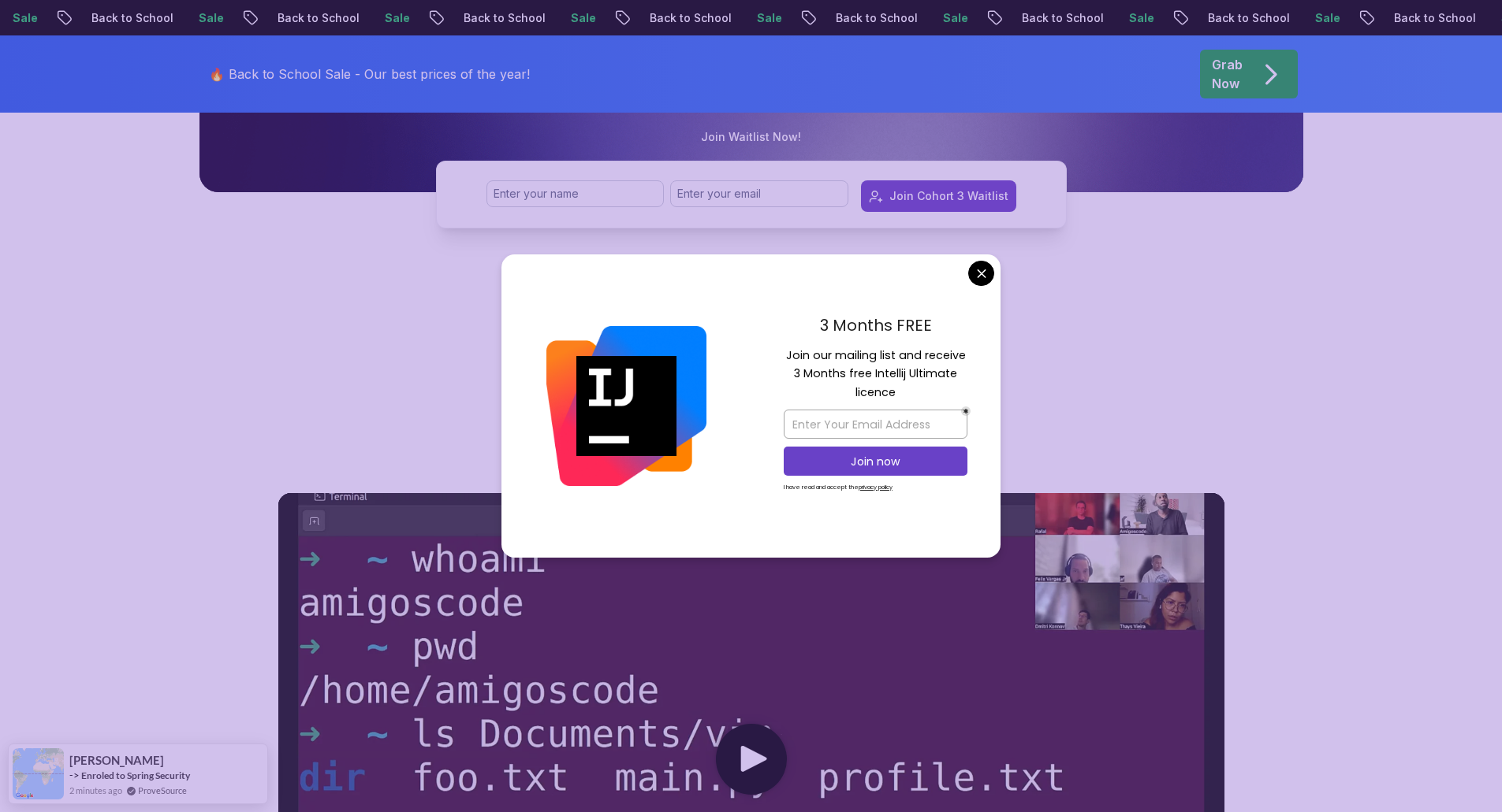
scroll to position [826, 0]
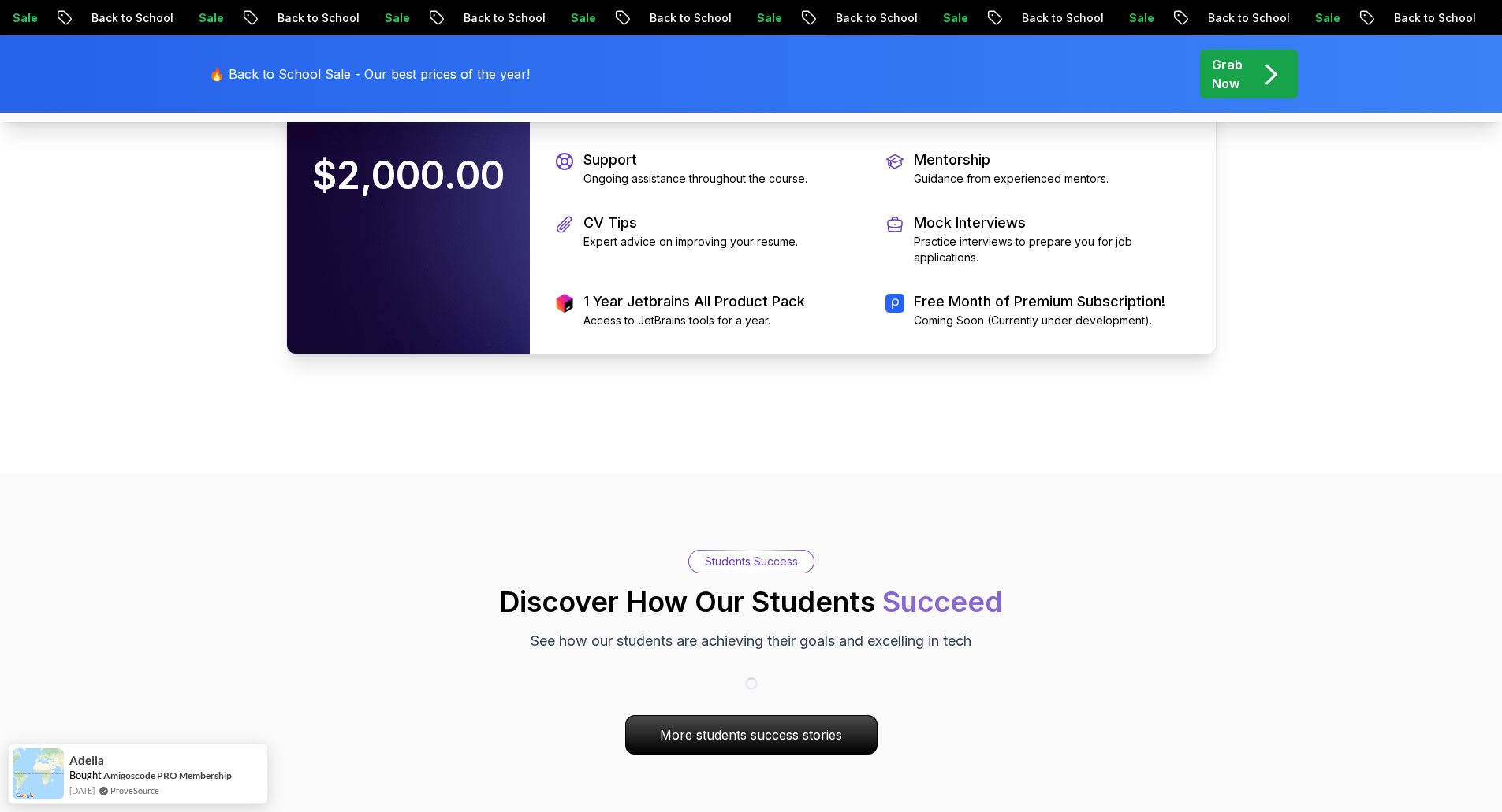
scroll to position [3421, 0]
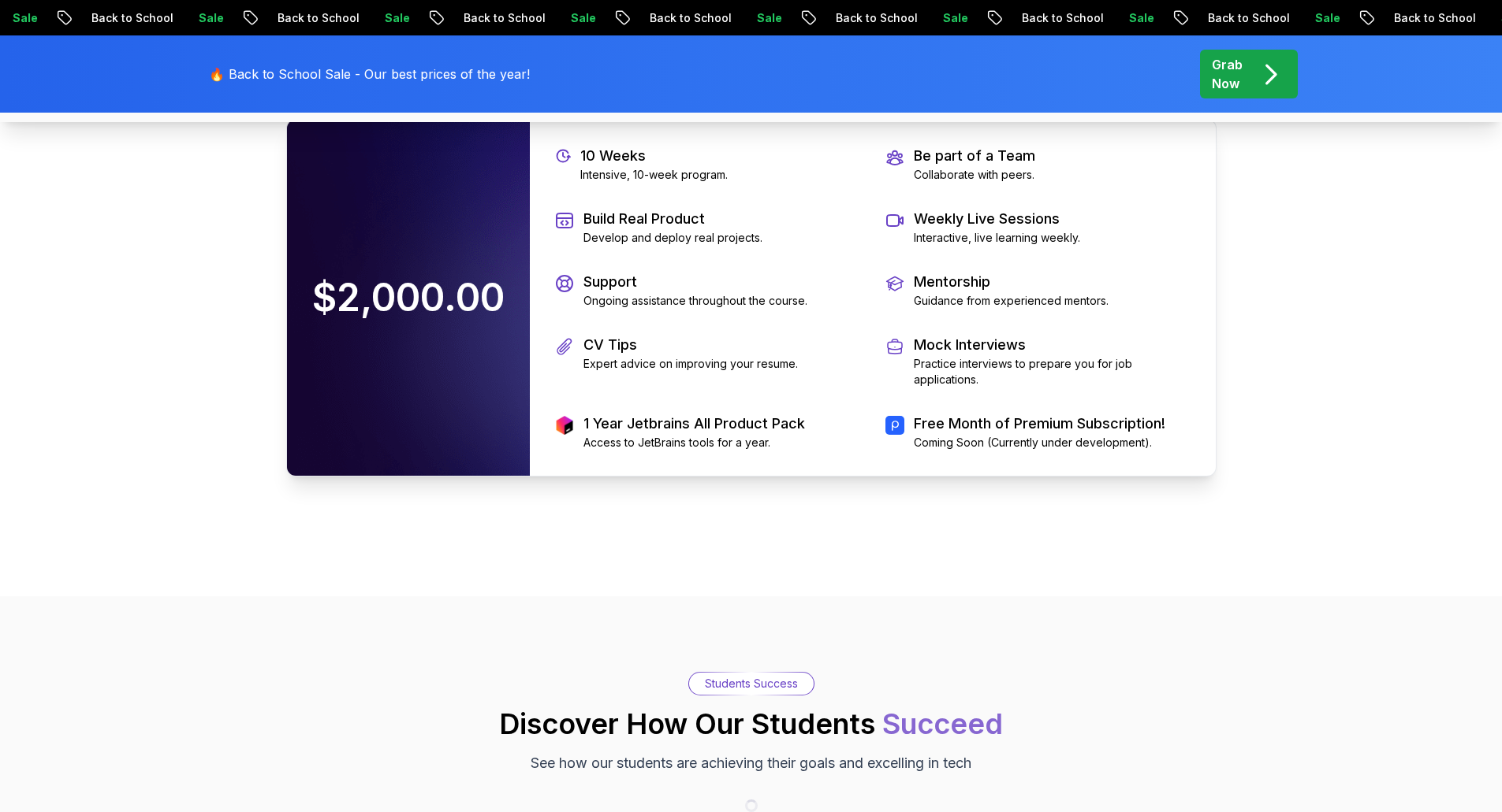
click at [317, 332] on p "$2,000.00" at bounding box center [407, 298] width 224 height 69
click at [668, 372] on p "Expert advice on improving your resume." at bounding box center [690, 364] width 214 height 16
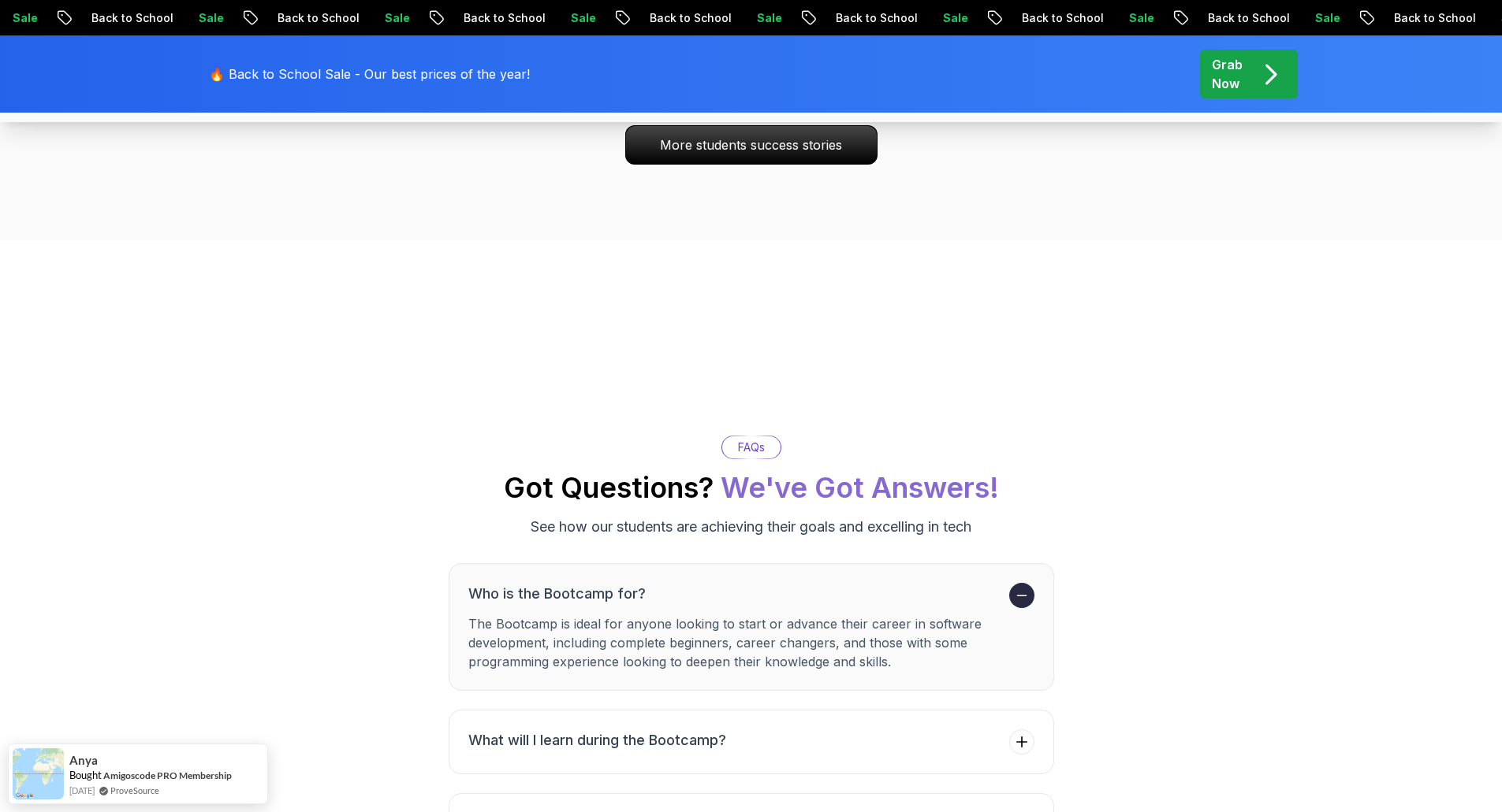
scroll to position [4665, 0]
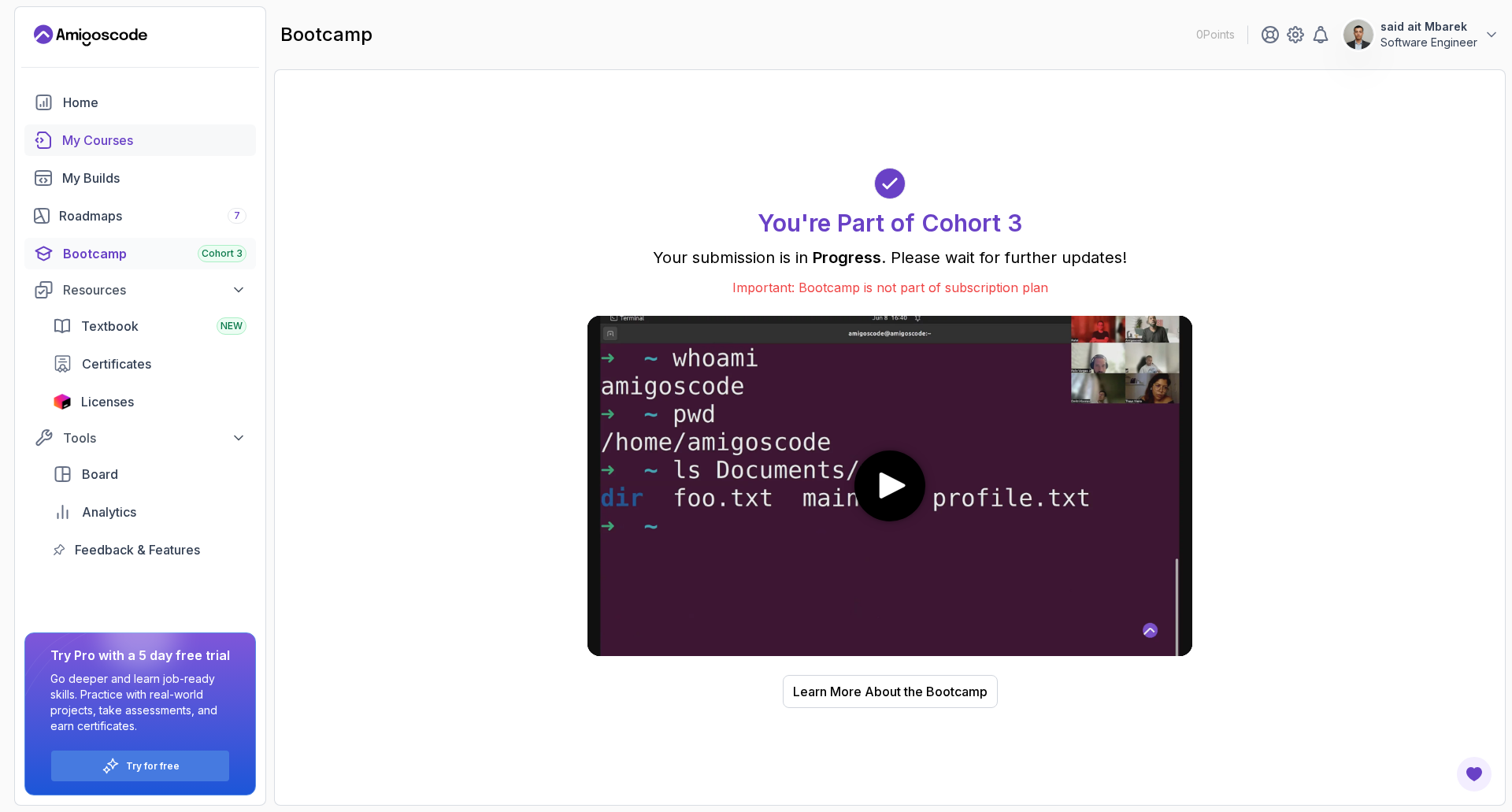
click at [129, 138] on div "My Courses" at bounding box center [154, 140] width 185 height 19
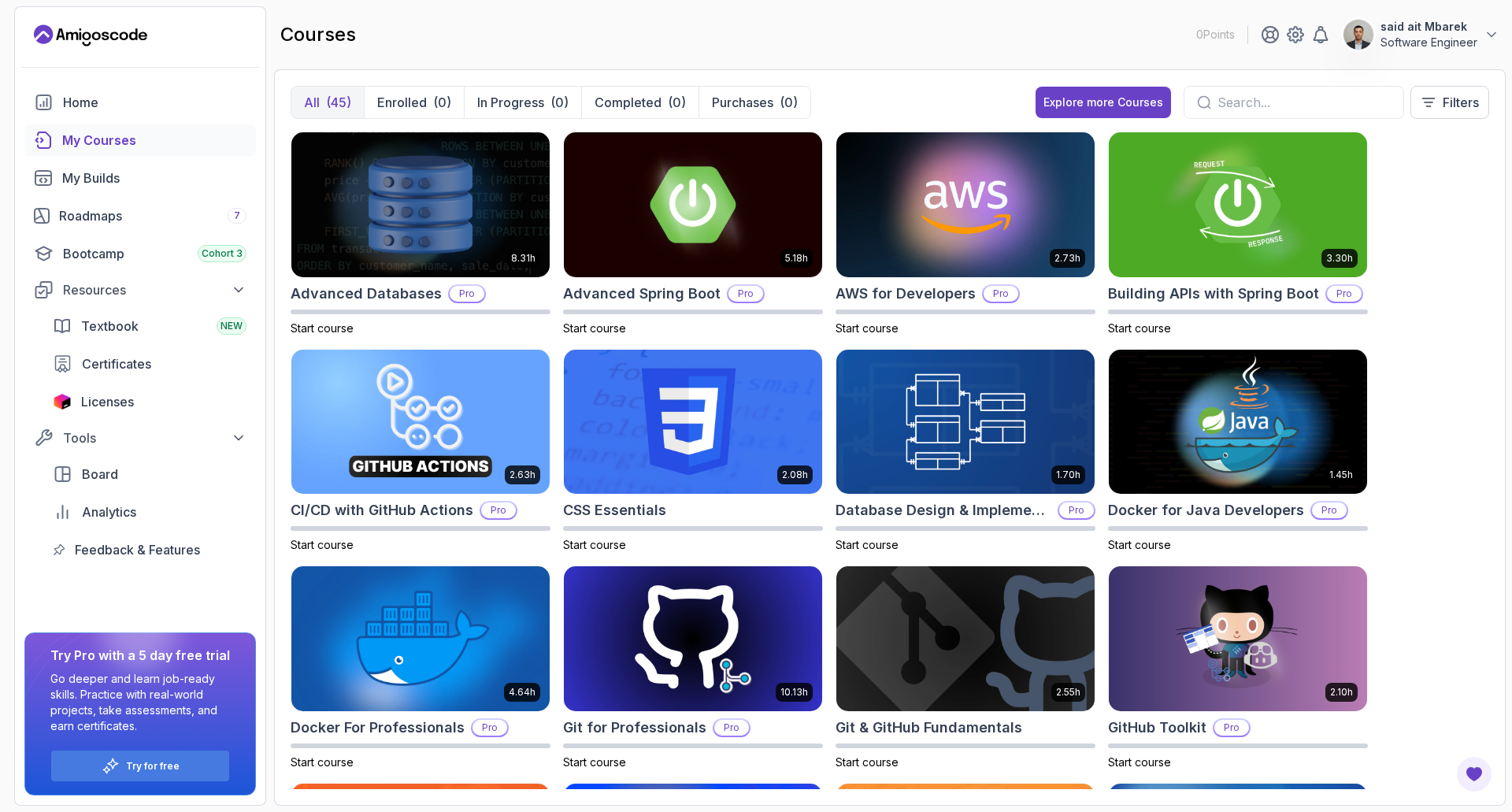
click at [1450, 271] on div "8.31h Advanced Databases Pro Start course 5.18h Advanced Spring Boot Pro Start …" at bounding box center [890, 461] width 1198 height 658
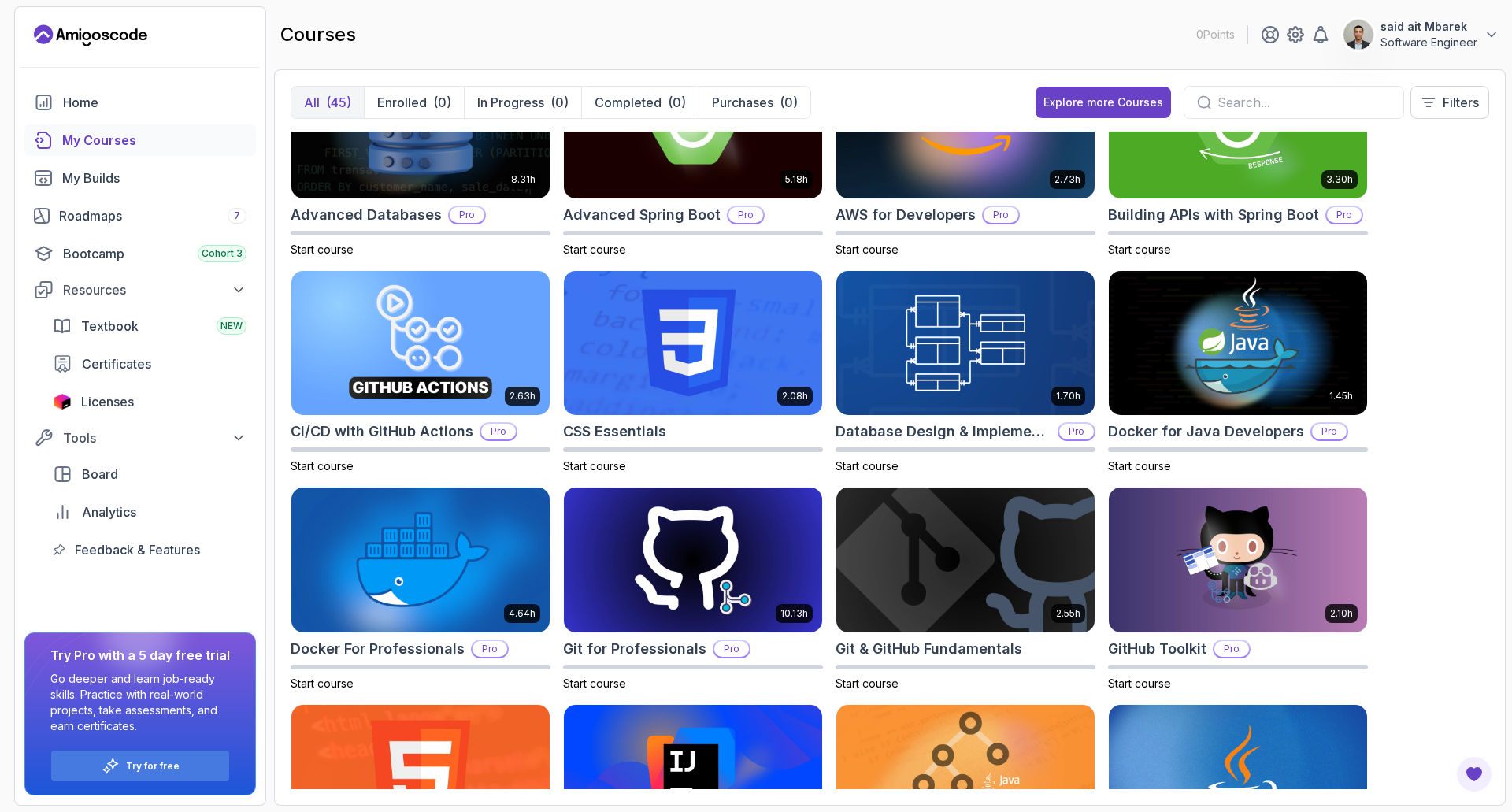
click at [1439, 392] on div "8.31h Advanced Databases Pro Start course 5.18h Advanced Spring Boot Pro Start …" at bounding box center [890, 461] width 1198 height 658
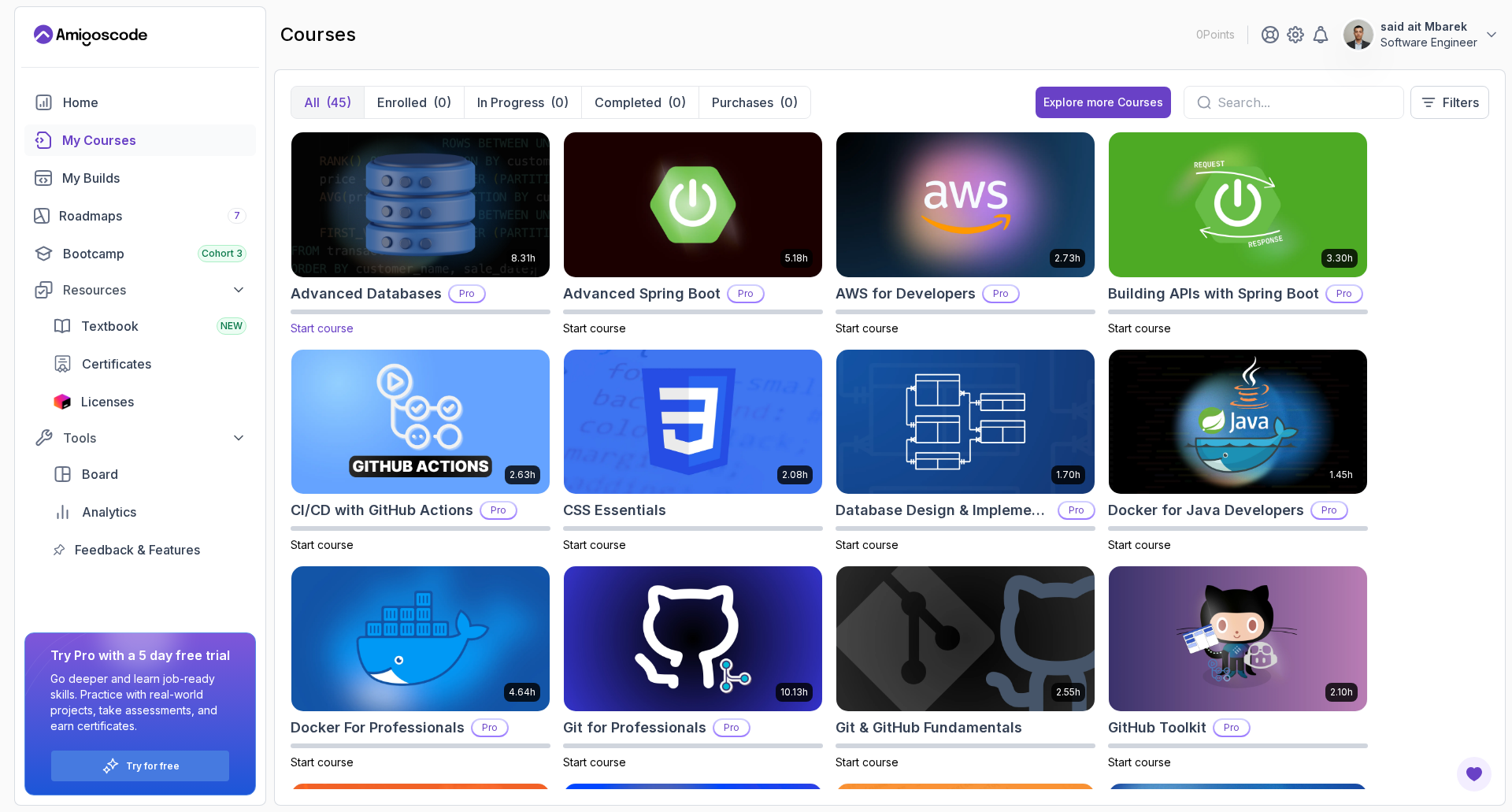
click at [458, 207] on img at bounding box center [420, 204] width 271 height 152
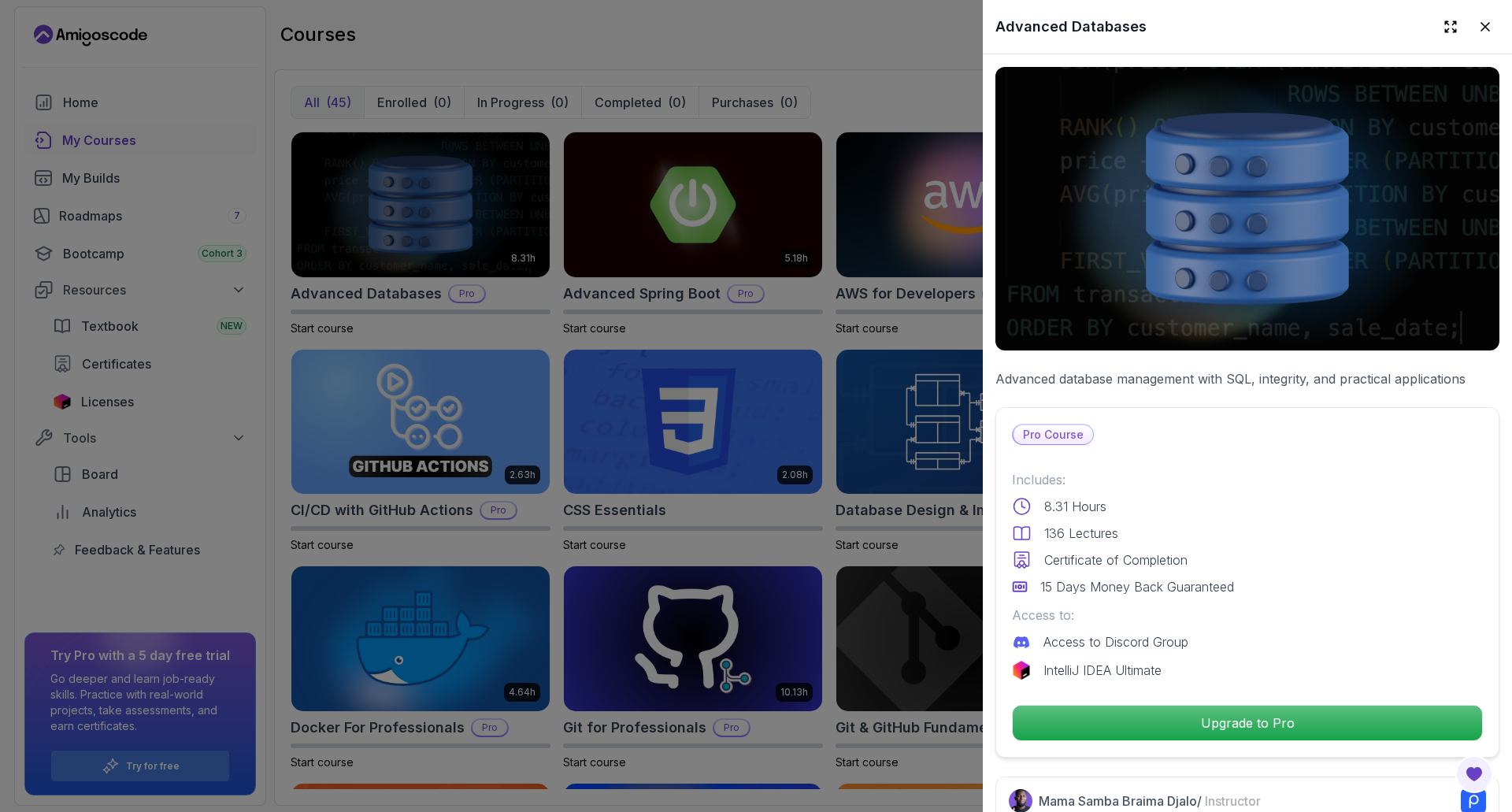
click at [1181, 297] on img at bounding box center [1248, 209] width 504 height 284
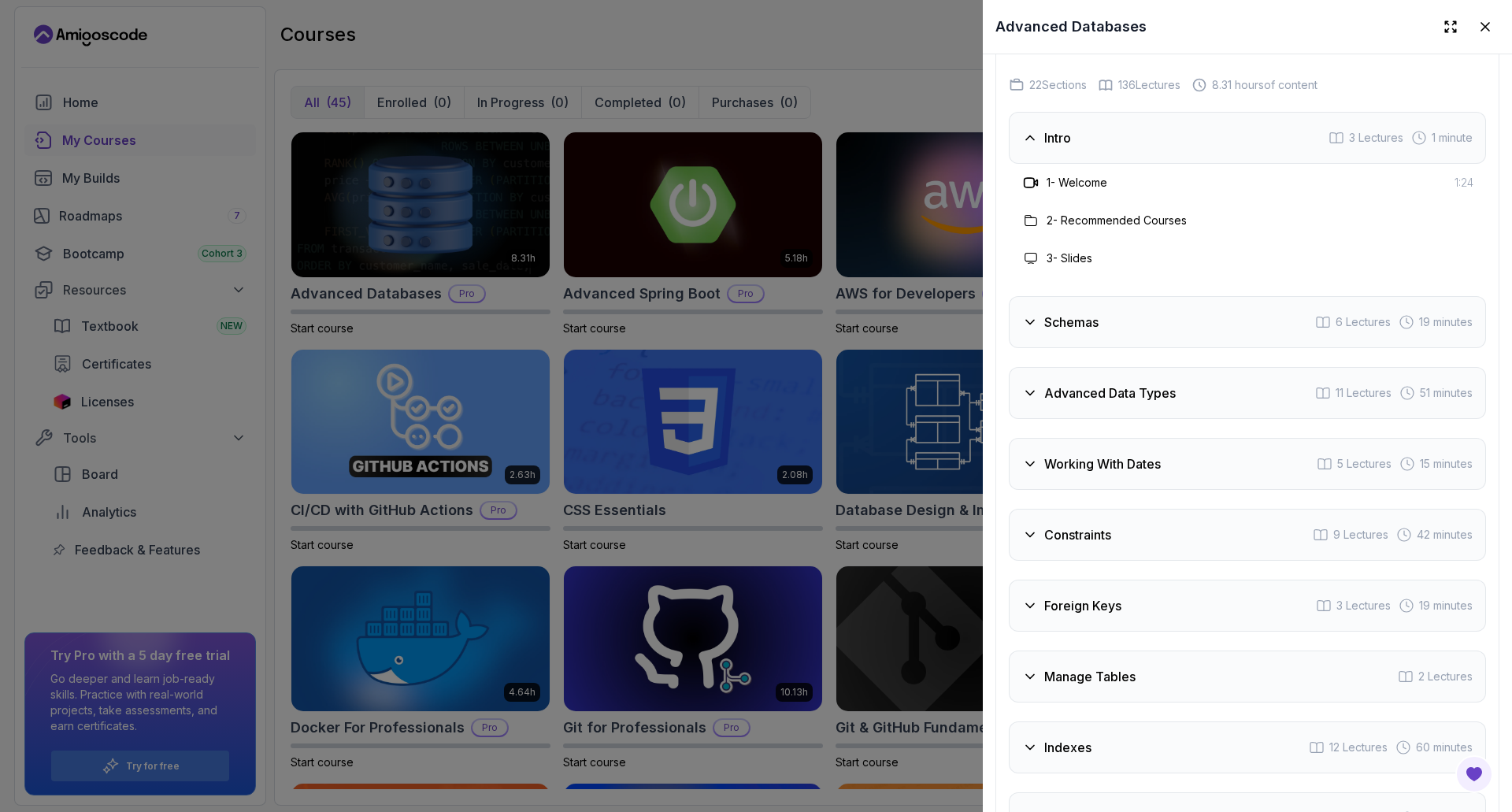
scroll to position [3111, 0]
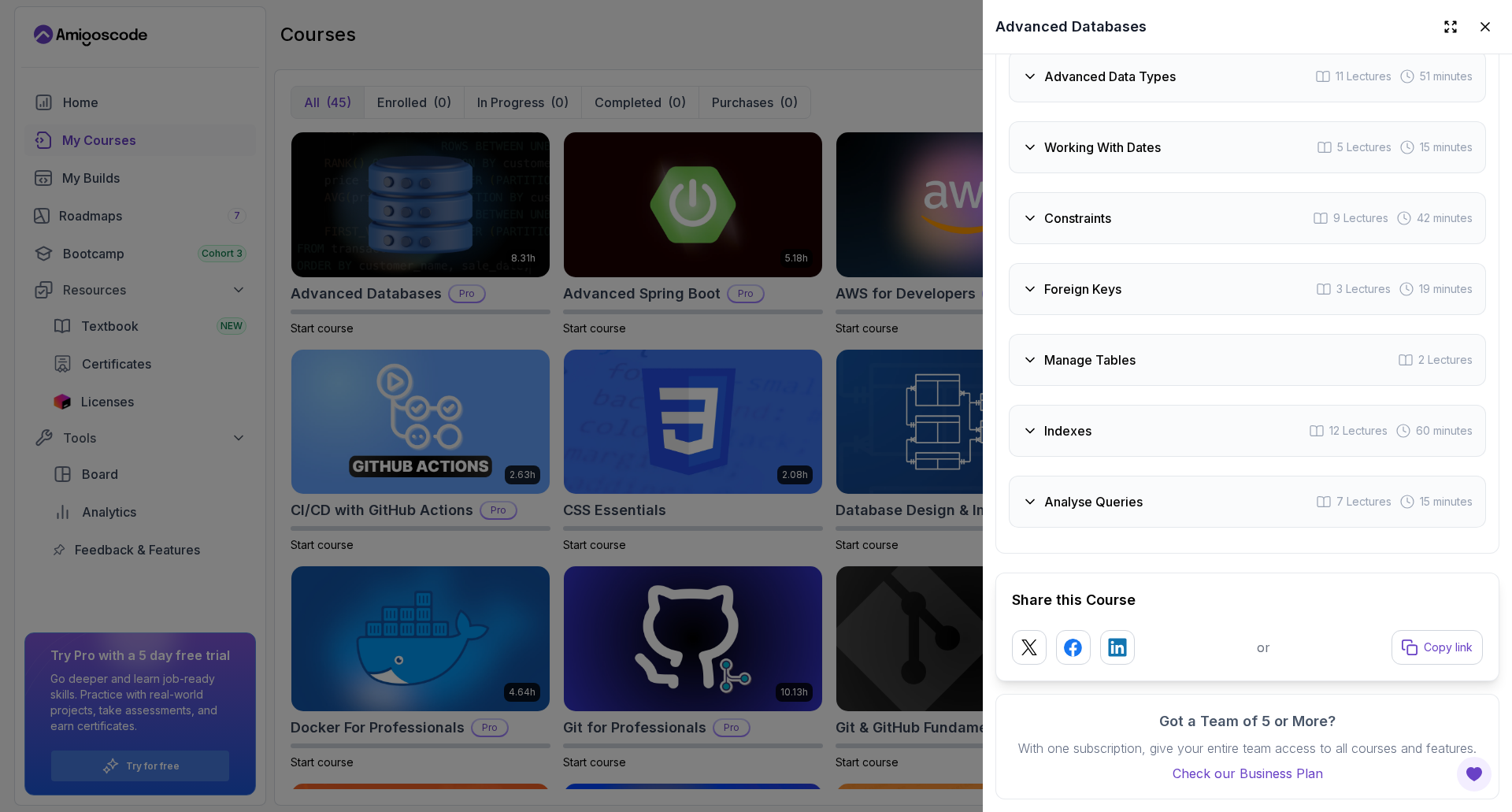
click at [1068, 138] on h3 "Working With Dates" at bounding box center [1102, 147] width 116 height 19
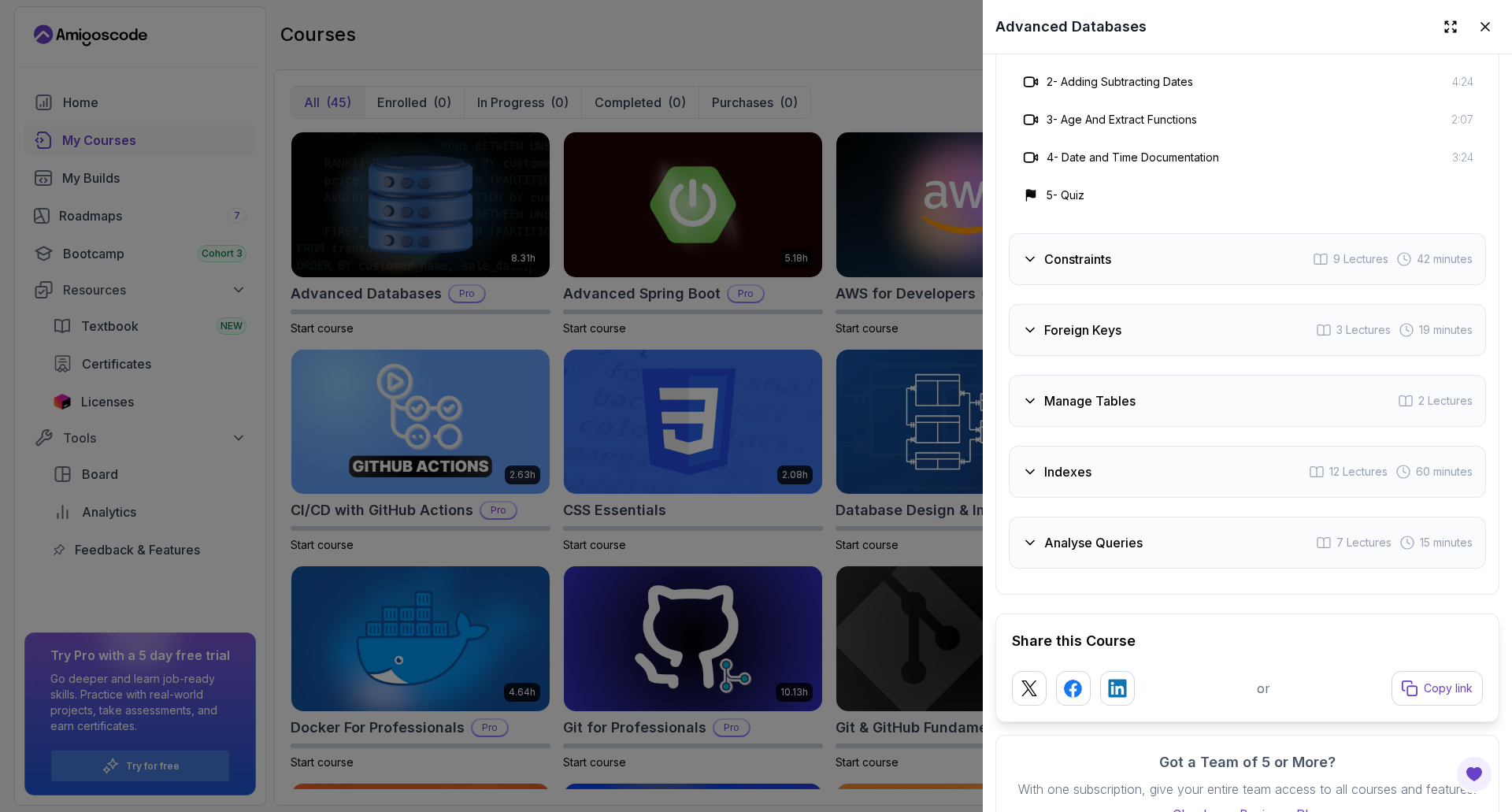
scroll to position [2997, 0]
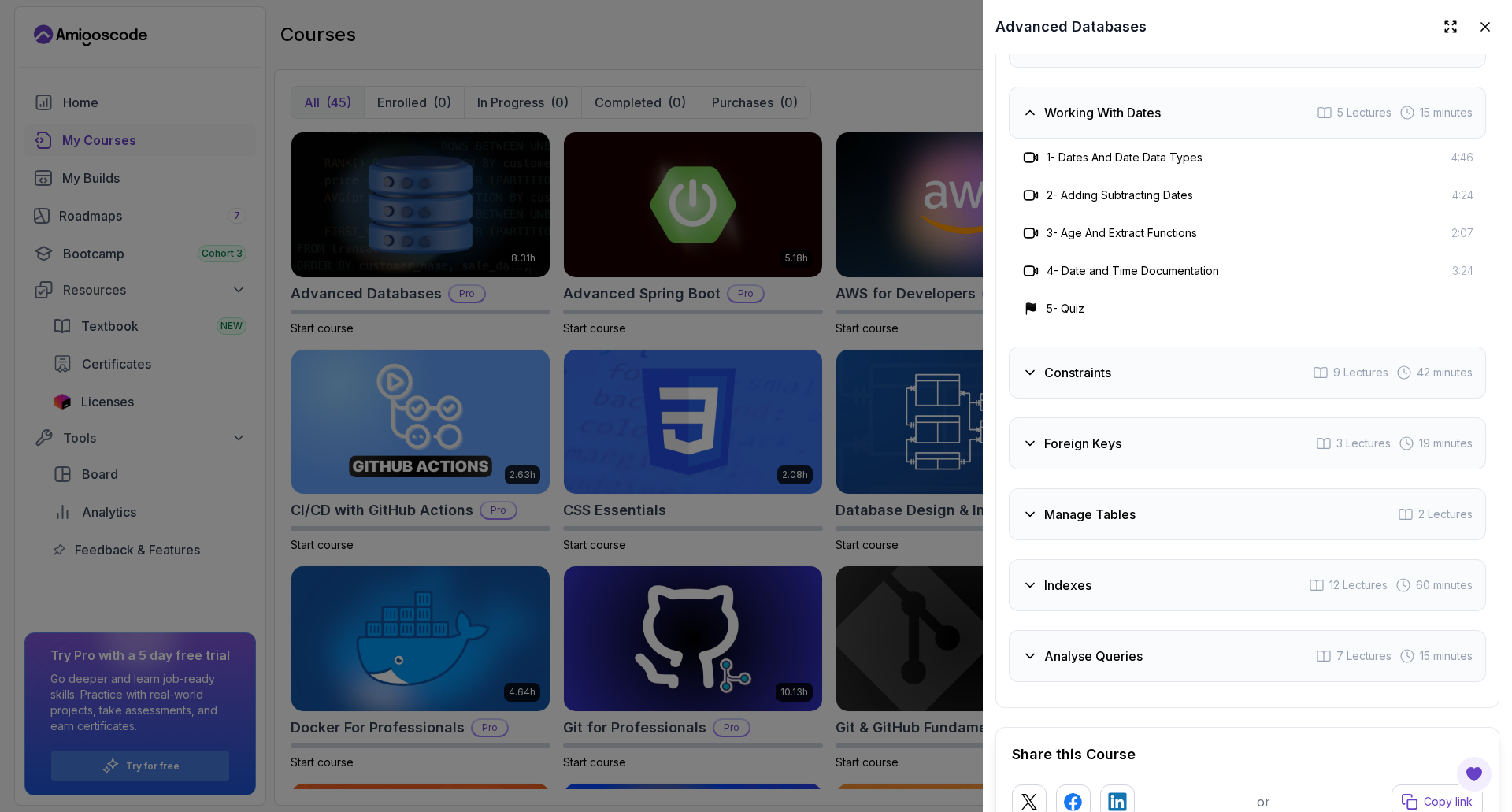
click at [1075, 67] on div "Advanced Data Types 11 Lectures 51 minutes" at bounding box center [1247, 41] width 477 height 52
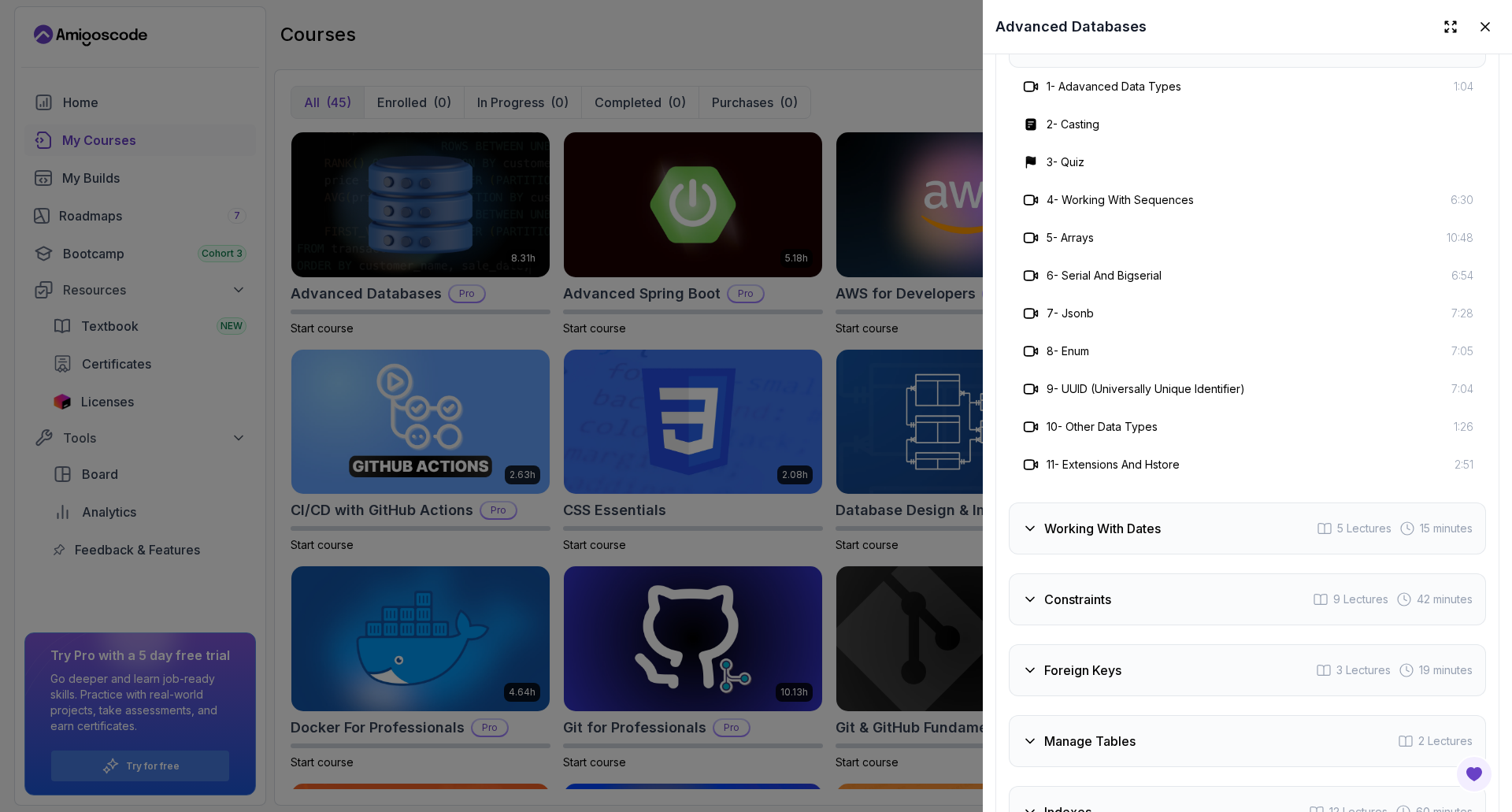
scroll to position [3414, 0]
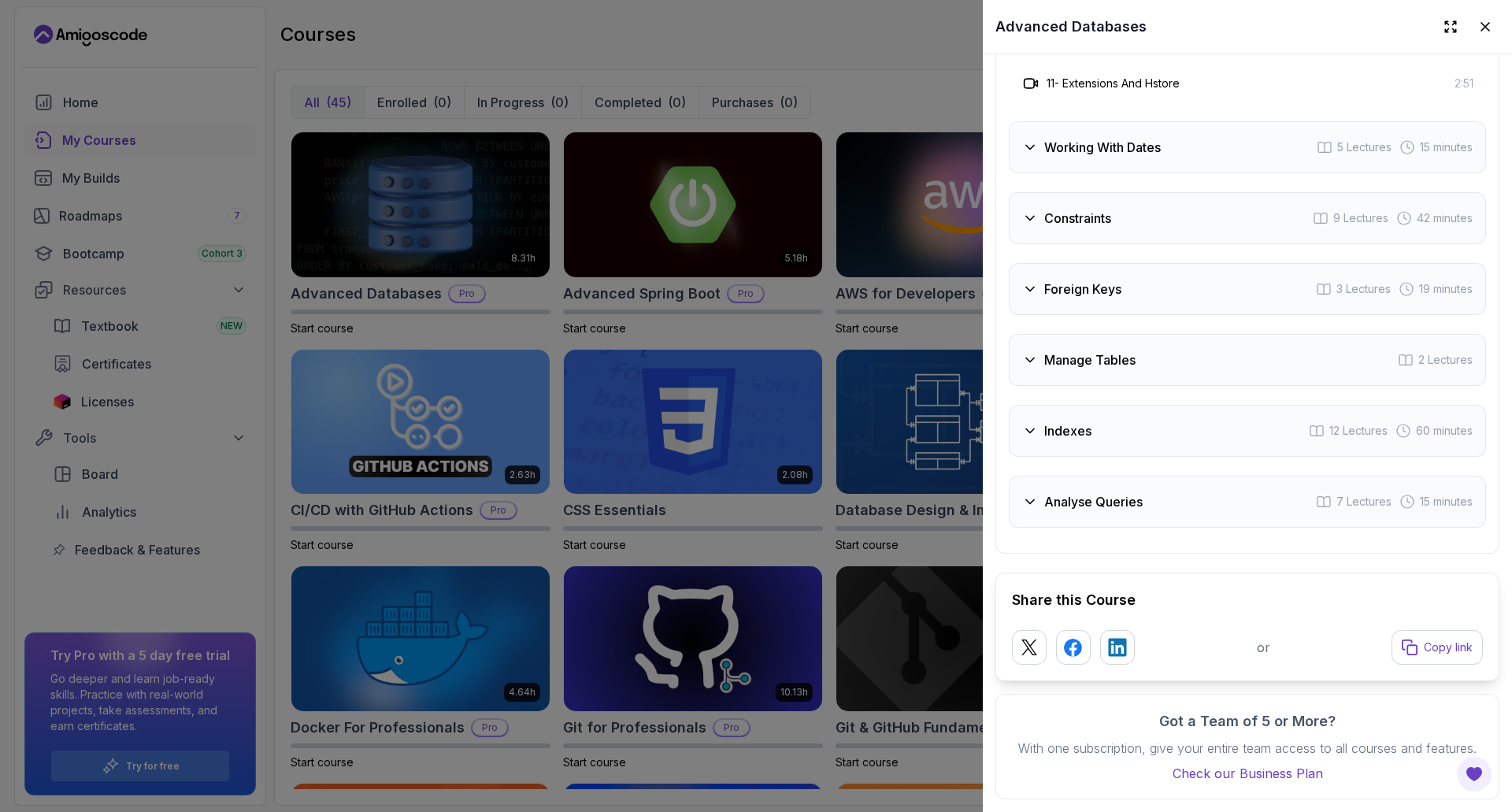
click at [1113, 435] on div "Indexes 12 Lectures 60 minutes" at bounding box center [1247, 430] width 477 height 52
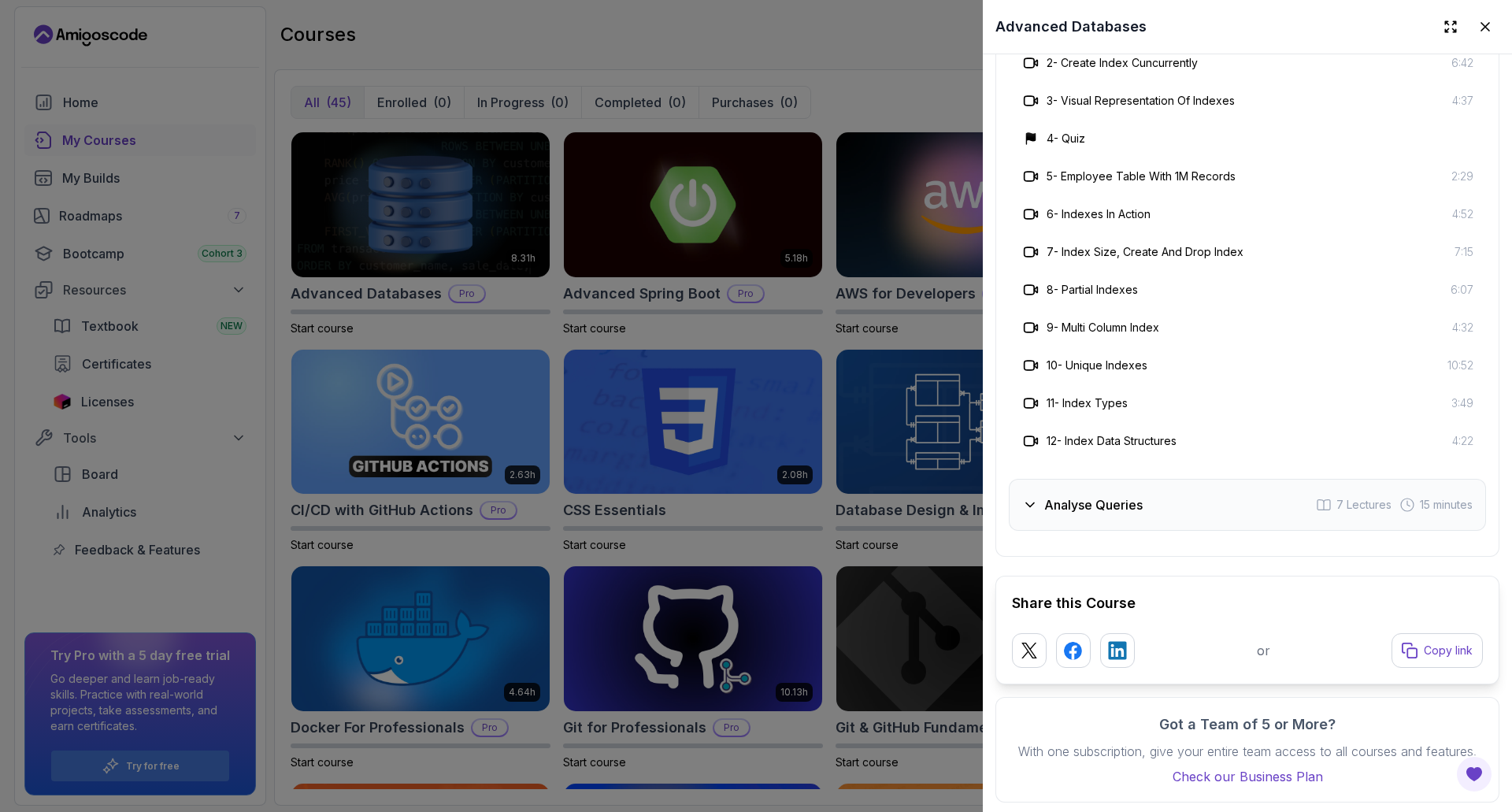
click at [1198, 509] on div "Analyse Queries 7 Lectures 15 minutes" at bounding box center [1247, 505] width 477 height 52
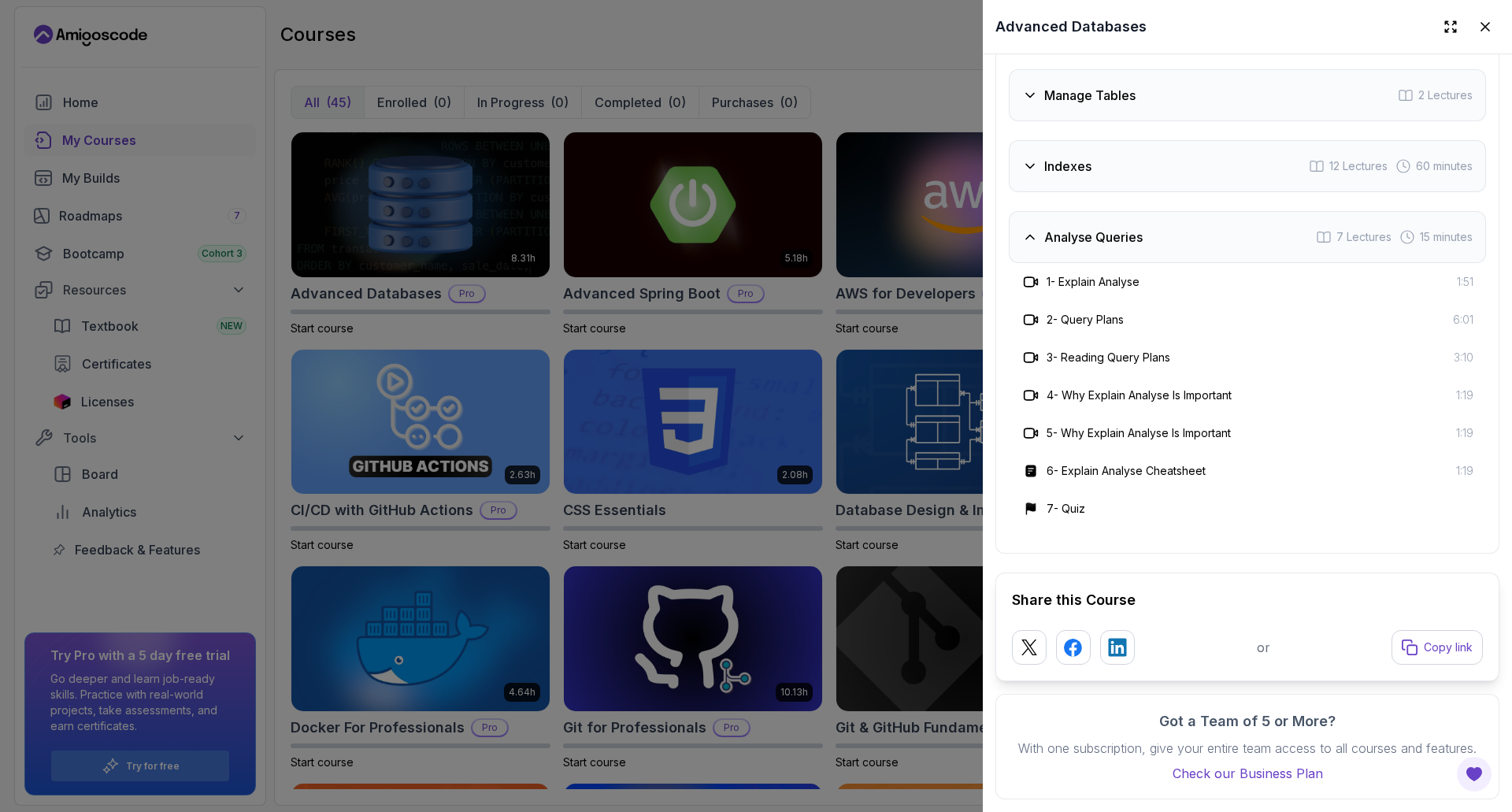
click at [914, 364] on div at bounding box center [756, 406] width 1512 height 812
